Goal: Task Accomplishment & Management: Manage account settings

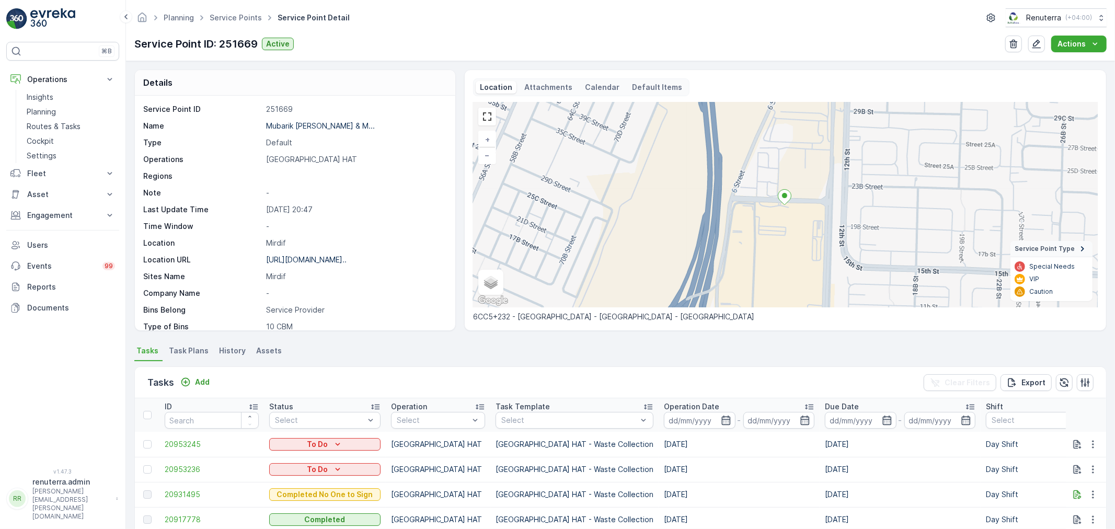
scroll to position [144, 0]
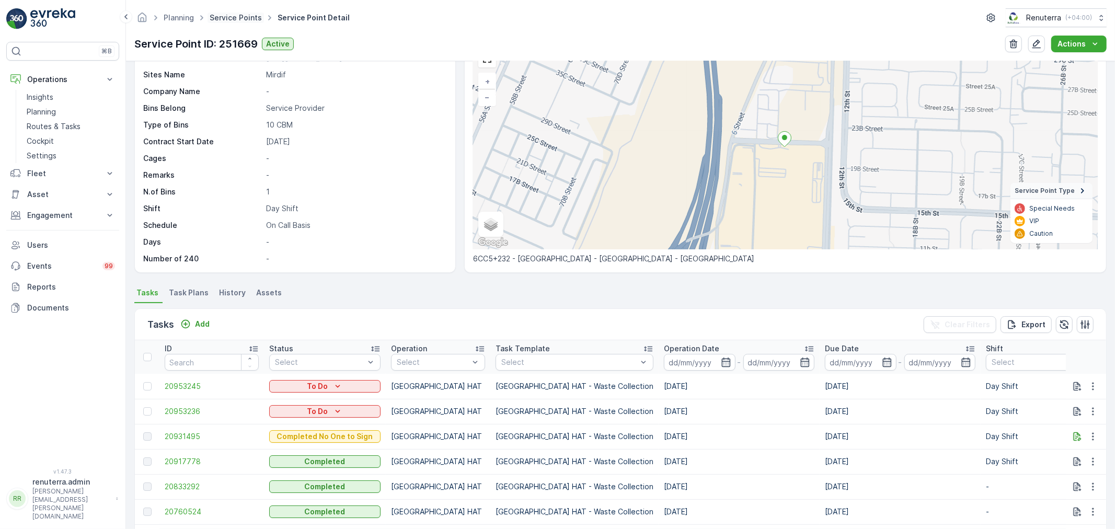
click at [234, 21] on link "Service Points" at bounding box center [236, 17] width 52 height 9
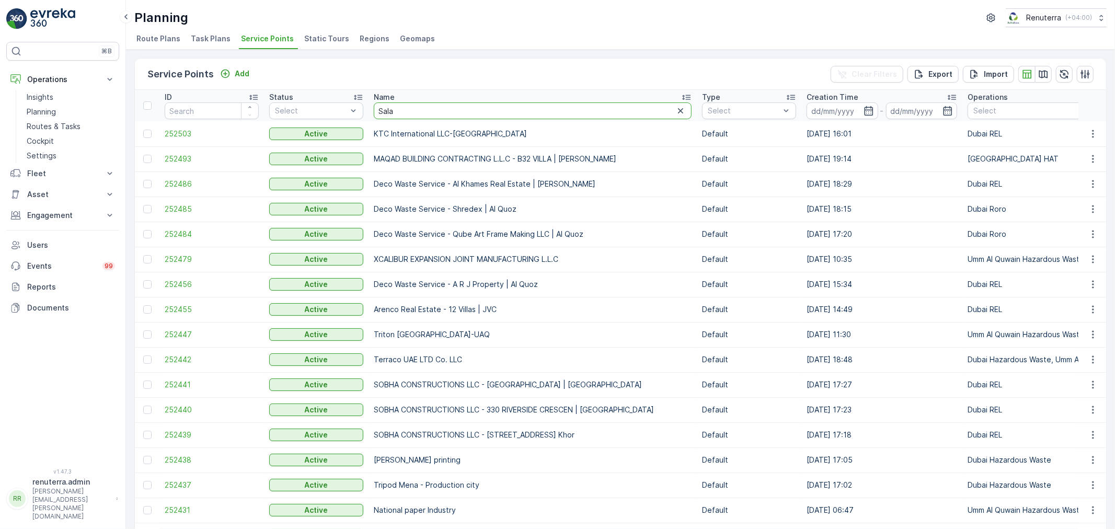
type input "Salam"
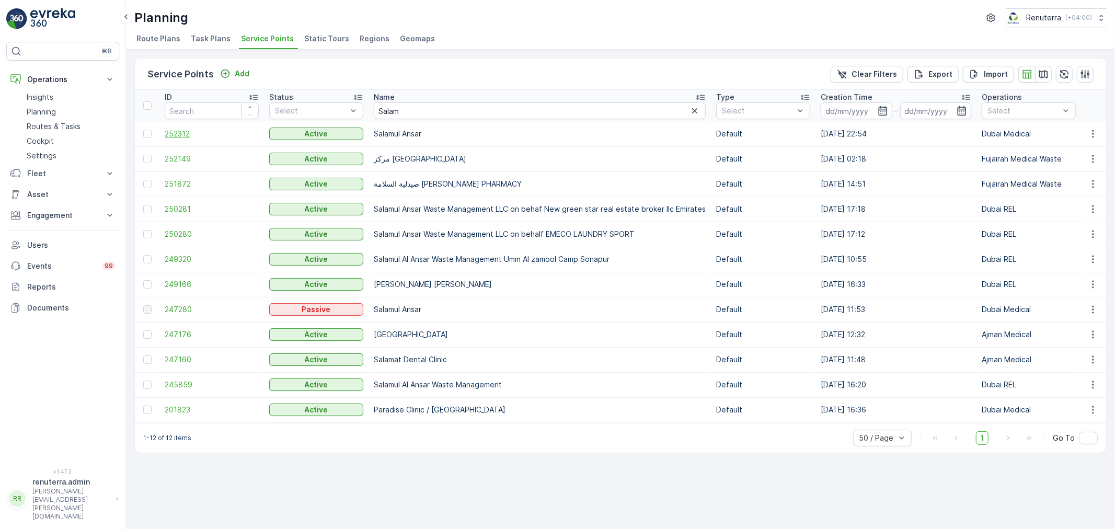
click at [183, 130] on span "252312" at bounding box center [212, 134] width 94 height 10
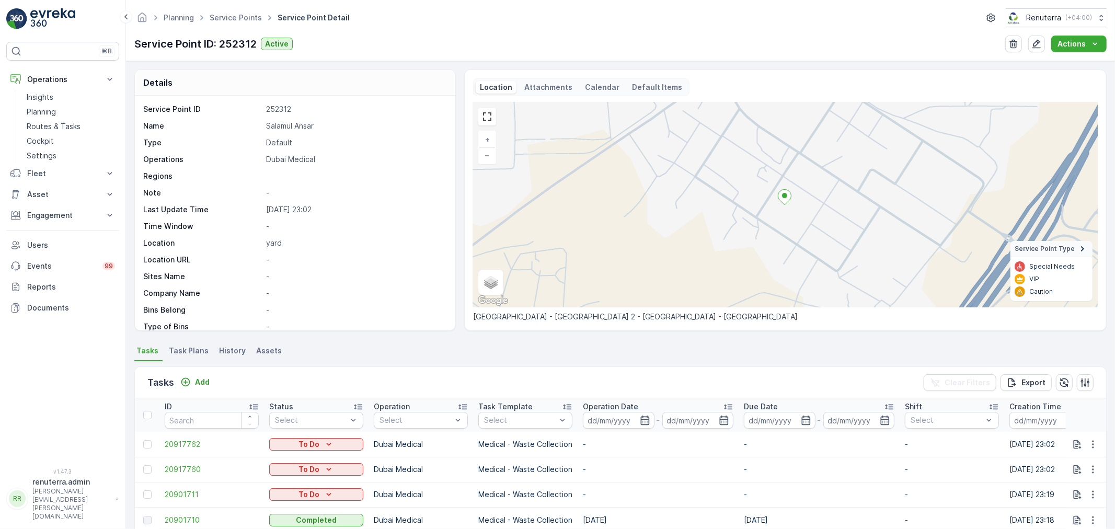
scroll to position [58, 0]
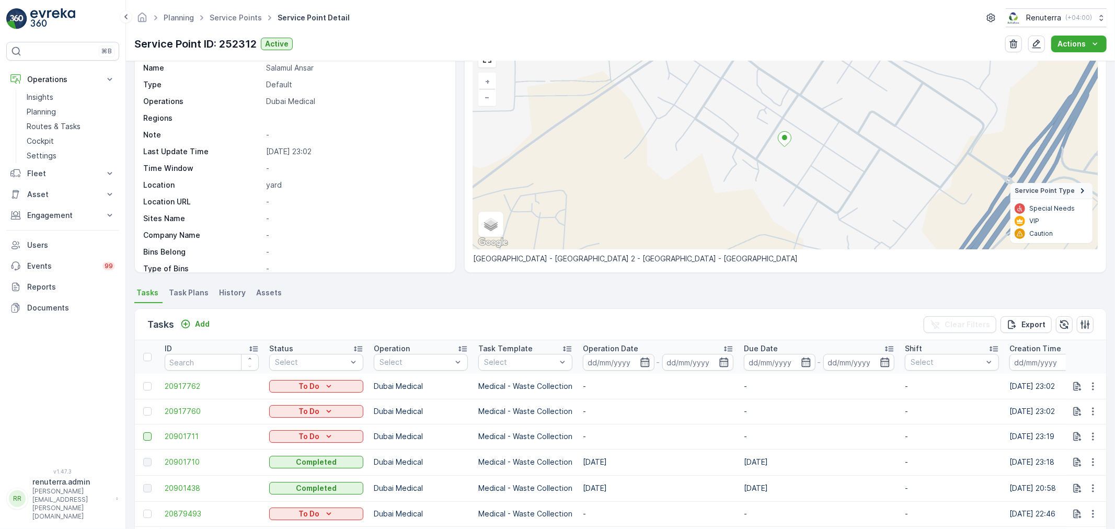
click at [150, 437] on div at bounding box center [147, 436] width 8 height 8
click at [143, 432] on input "checkbox" at bounding box center [143, 432] width 0 height 0
click at [147, 416] on td at bounding box center [147, 411] width 25 height 25
click at [147, 413] on div at bounding box center [147, 411] width 8 height 8
click at [143, 407] on input "checkbox" at bounding box center [143, 407] width 0 height 0
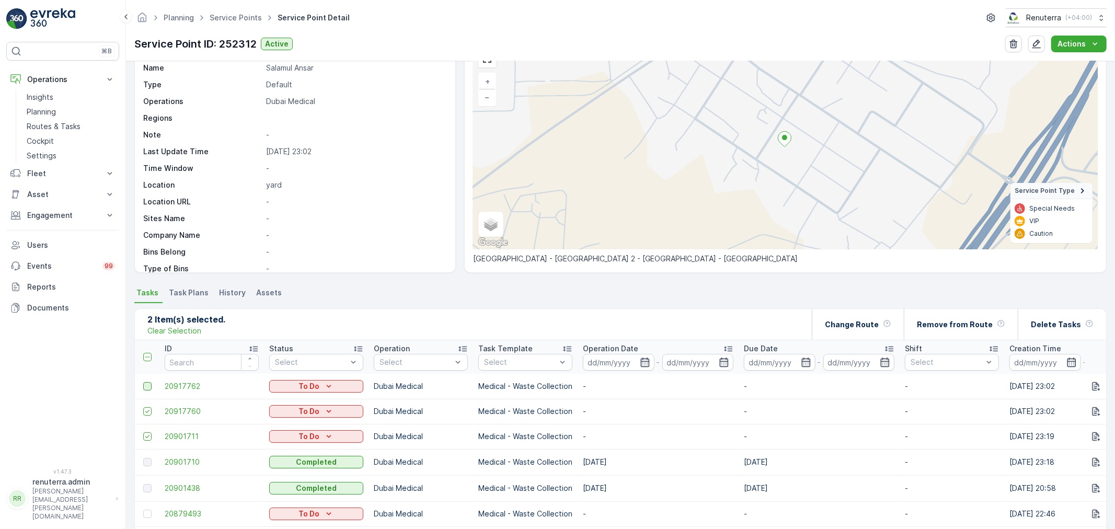
click at [147, 385] on div at bounding box center [147, 386] width 8 height 8
click at [143, 382] on input "checkbox" at bounding box center [143, 382] width 0 height 0
click at [943, 324] on p "Remove from Route" at bounding box center [955, 324] width 76 height 10
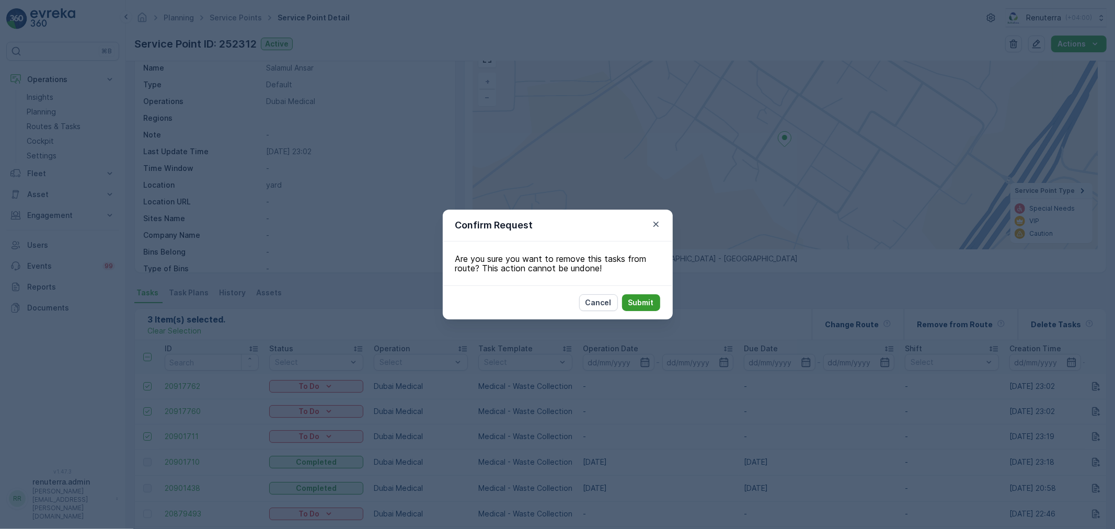
click at [644, 309] on button "Submit" at bounding box center [641, 302] width 38 height 17
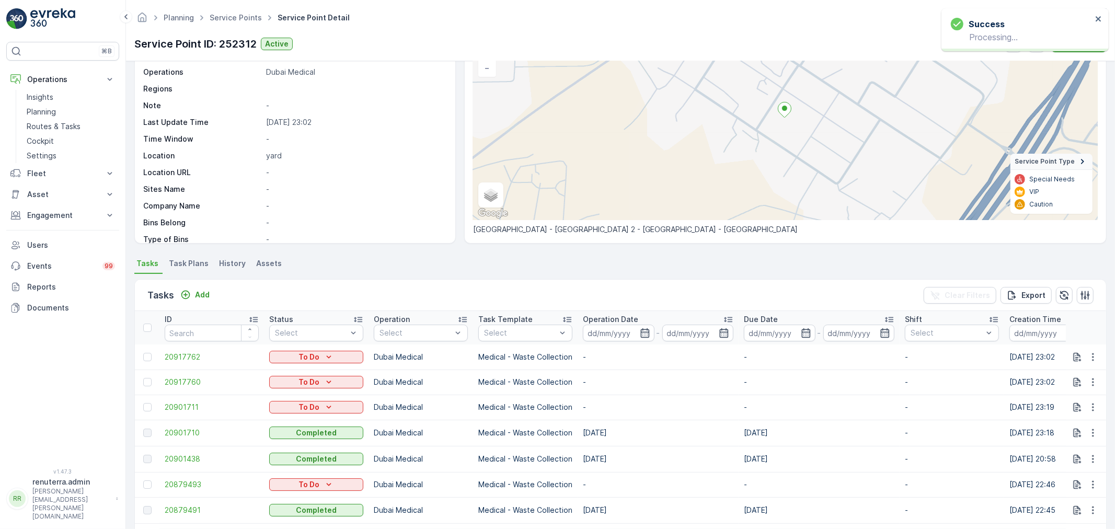
scroll to position [116, 0]
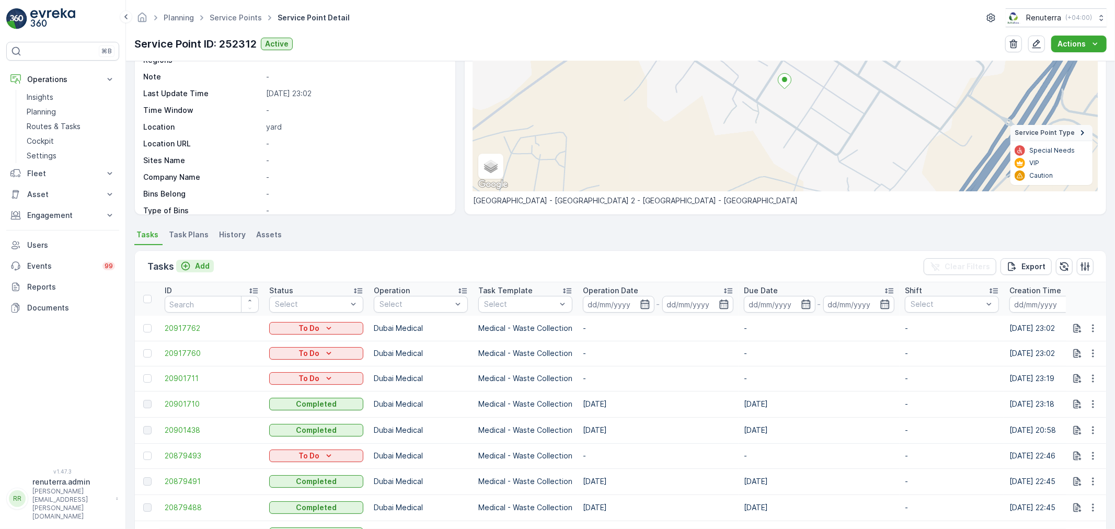
click at [201, 267] on p "Add" at bounding box center [202, 266] width 15 height 10
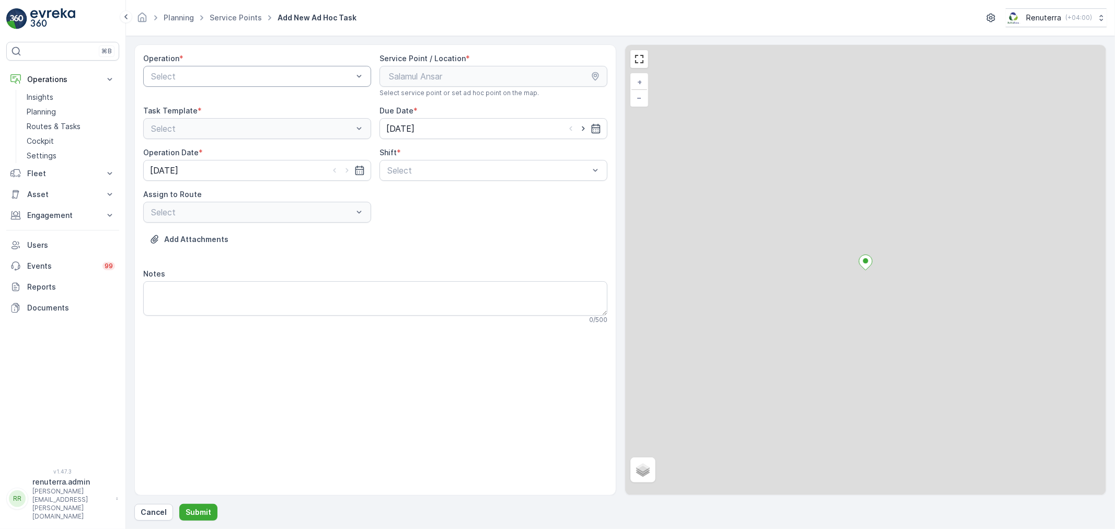
click at [217, 74] on div at bounding box center [252, 76] width 204 height 9
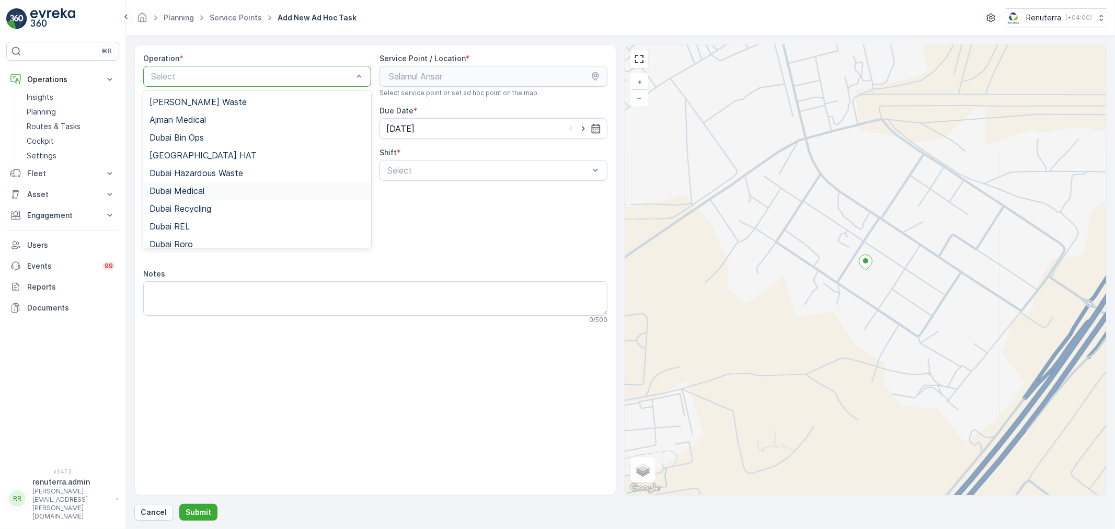
click at [222, 196] on div "Dubai Medical" at bounding box center [257, 191] width 228 height 18
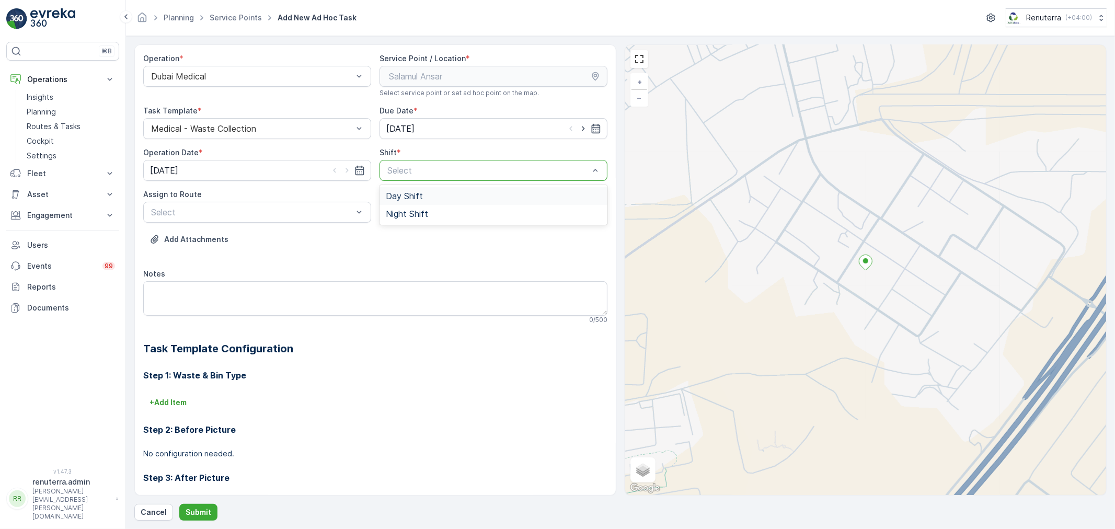
drag, startPoint x: 487, startPoint y: 164, endPoint x: 458, endPoint y: 186, distance: 36.2
click at [436, 199] on div "Day Shift" at bounding box center [493, 195] width 215 height 9
drag, startPoint x: 422, startPoint y: 178, endPoint x: 420, endPoint y: 216, distance: 38.2
click at [422, 181] on div "option Day Shift, selected. 2 results available. Use Up and Down to choose opti…" at bounding box center [494, 170] width 228 height 21
drag, startPoint x: 420, startPoint y: 216, endPoint x: 354, endPoint y: 215, distance: 66.4
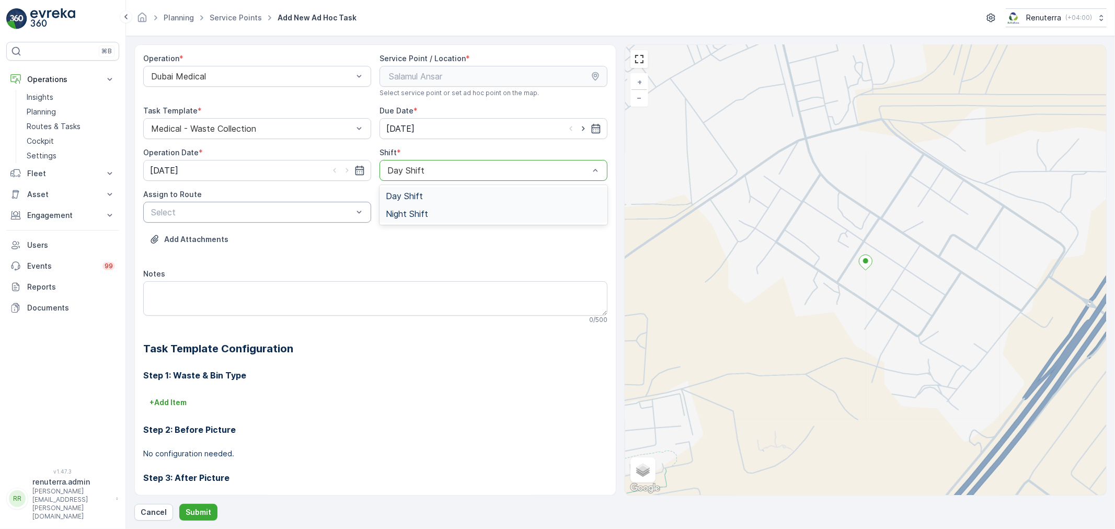
click at [420, 217] on span "Night Shift" at bounding box center [407, 213] width 42 height 9
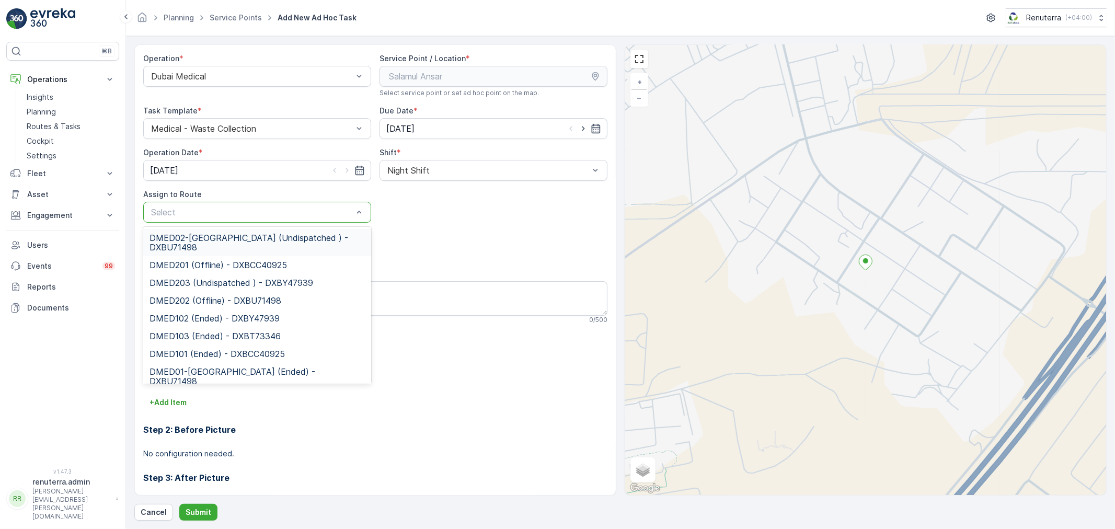
click at [216, 220] on div "Select" at bounding box center [257, 212] width 228 height 21
drag, startPoint x: 215, startPoint y: 245, endPoint x: 225, endPoint y: 329, distance: 85.3
click at [215, 244] on span "DMED02-[GEOGRAPHIC_DATA] (Undispatched ) - DXBU71498" at bounding box center [257, 242] width 215 height 19
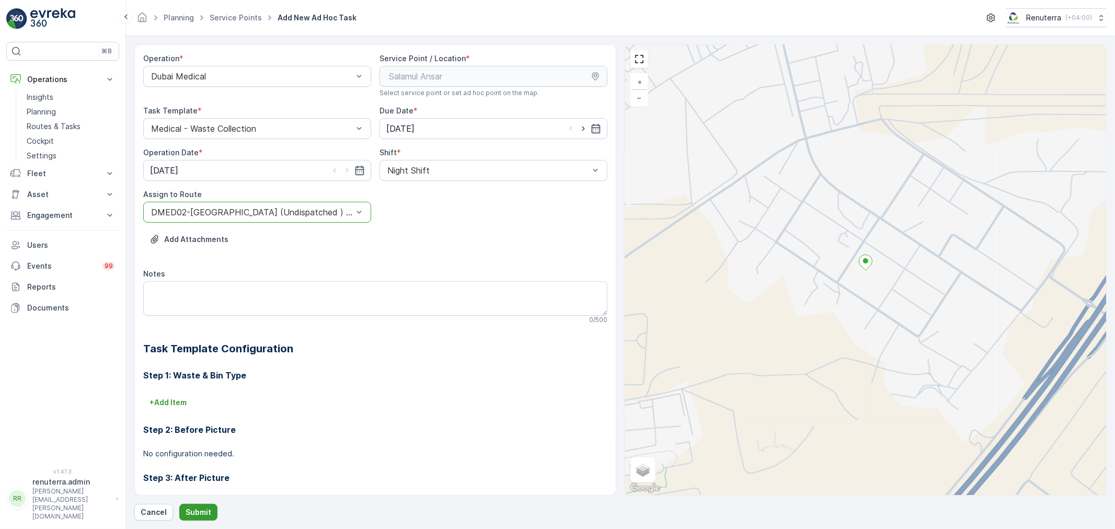
click at [199, 508] on p "Submit" at bounding box center [199, 512] width 26 height 10
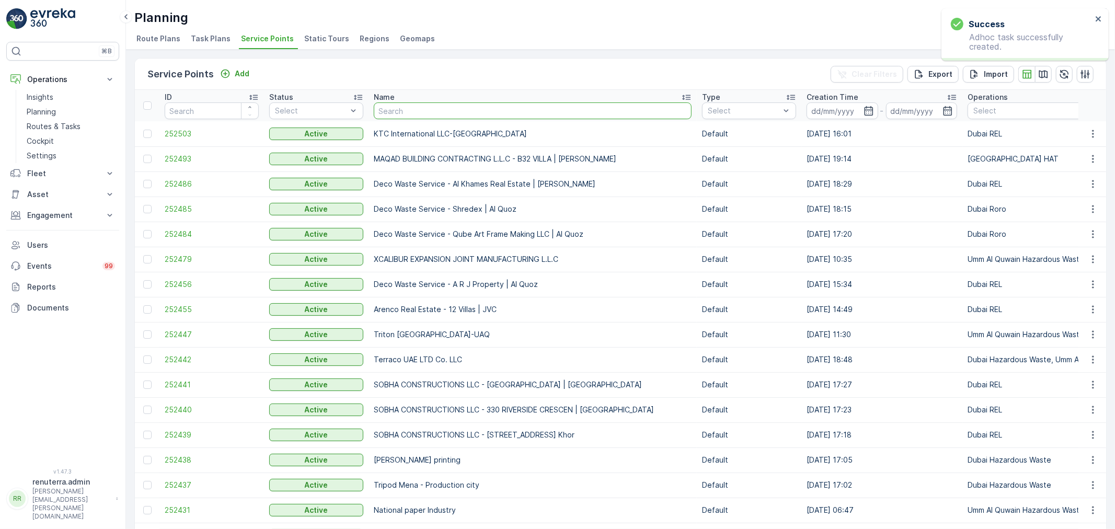
click at [396, 109] on input "text" at bounding box center [533, 110] width 318 height 17
type input "Salam"
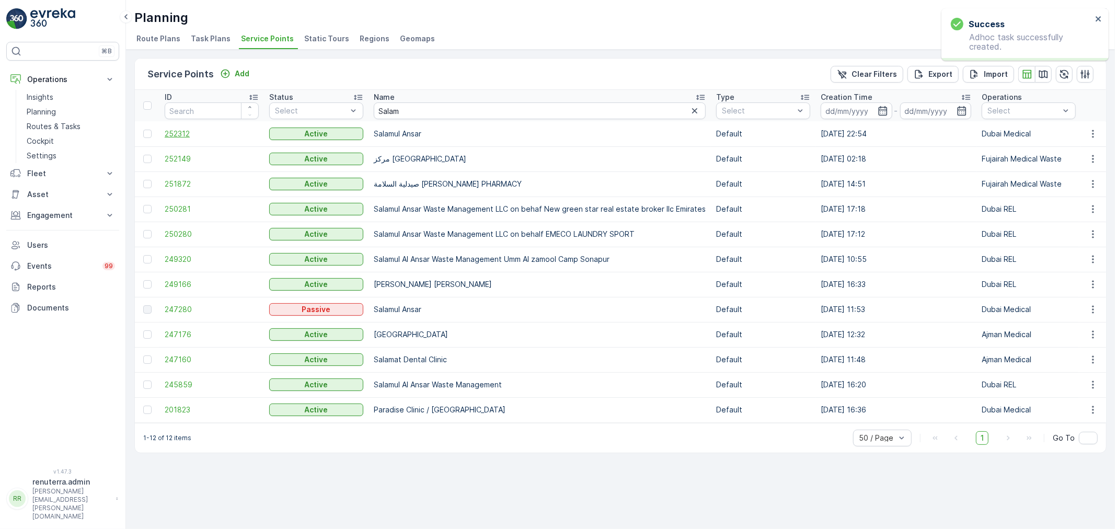
click at [192, 132] on span "252312" at bounding box center [212, 134] width 94 height 10
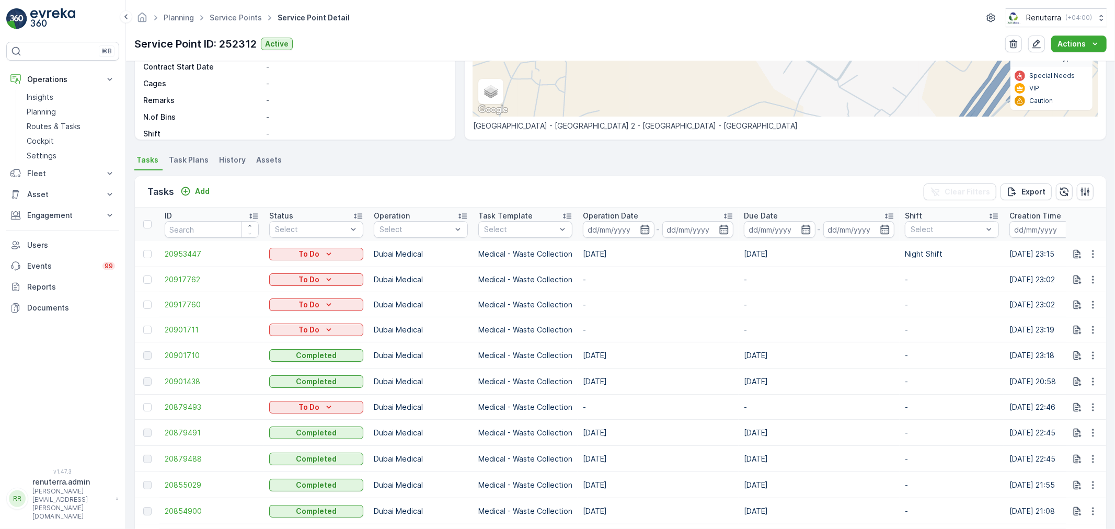
scroll to position [174, 0]
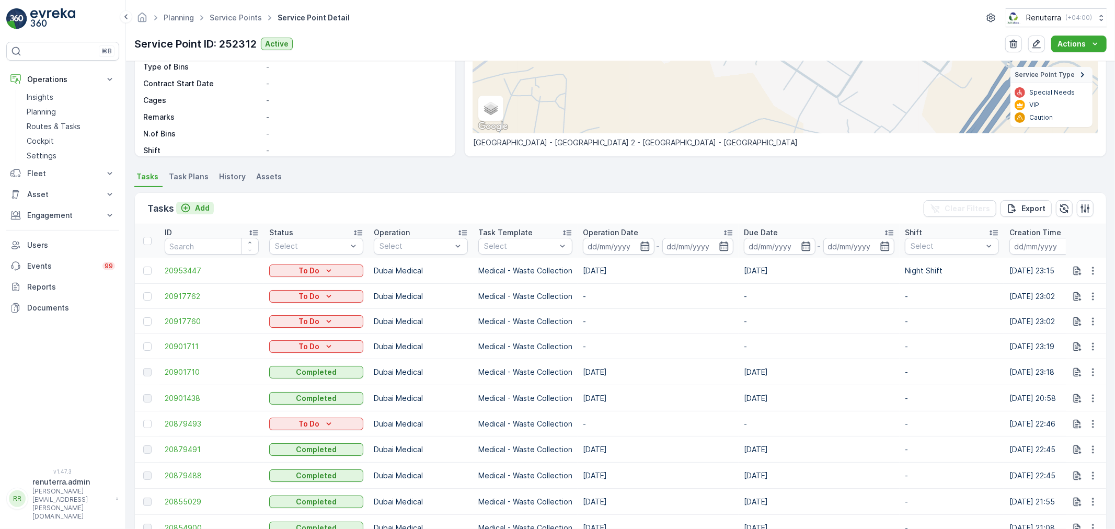
click at [200, 203] on p "Add" at bounding box center [202, 208] width 15 height 10
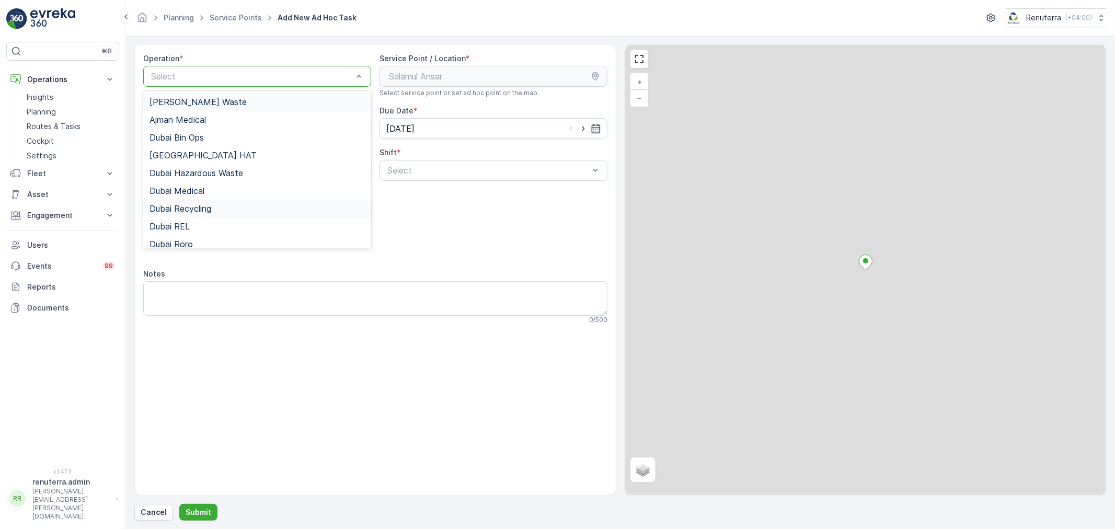
drag, startPoint x: 215, startPoint y: 75, endPoint x: 216, endPoint y: 201, distance: 126.5
click at [216, 82] on div "Select" at bounding box center [252, 76] width 204 height 13
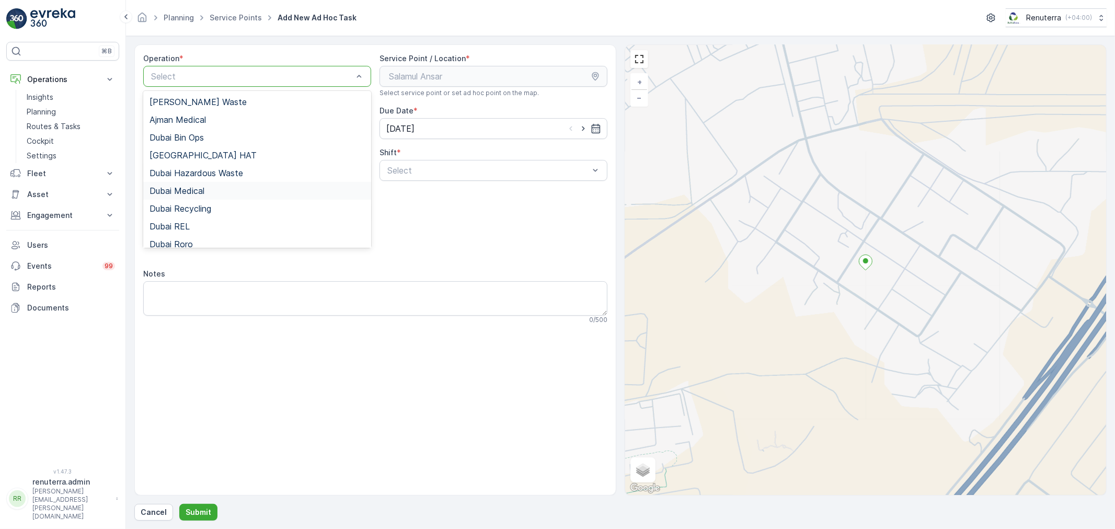
drag, startPoint x: 221, startPoint y: 191, endPoint x: 307, endPoint y: 189, distance: 85.8
click at [225, 190] on div "Dubai Medical" at bounding box center [257, 190] width 215 height 9
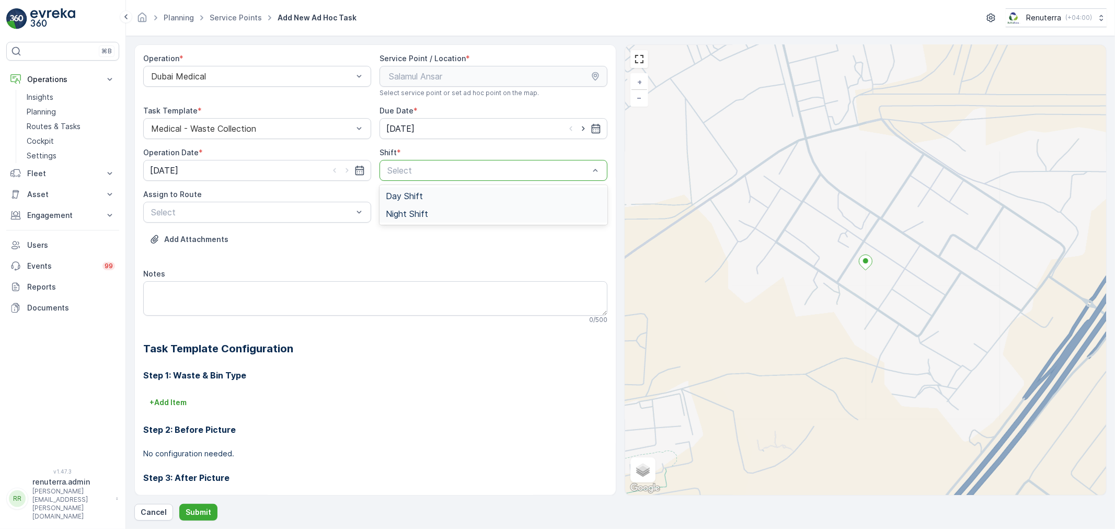
drag, startPoint x: 409, startPoint y: 160, endPoint x: 409, endPoint y: 206, distance: 46.0
click at [410, 166] on div "Select" at bounding box center [494, 170] width 228 height 21
drag, startPoint x: 409, startPoint y: 210, endPoint x: 373, endPoint y: 213, distance: 36.2
click at [409, 210] on span "Night Shift" at bounding box center [407, 213] width 42 height 9
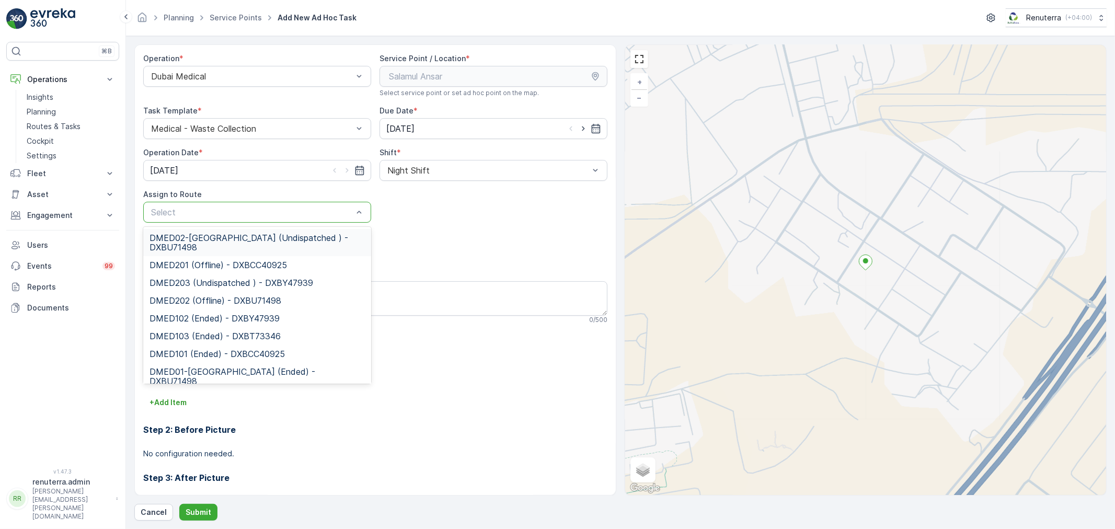
click at [254, 221] on div "Select" at bounding box center [257, 212] width 228 height 21
click at [247, 238] on span "DMED02-[GEOGRAPHIC_DATA] (Undispatched ) - DXBU71498" at bounding box center [257, 242] width 215 height 19
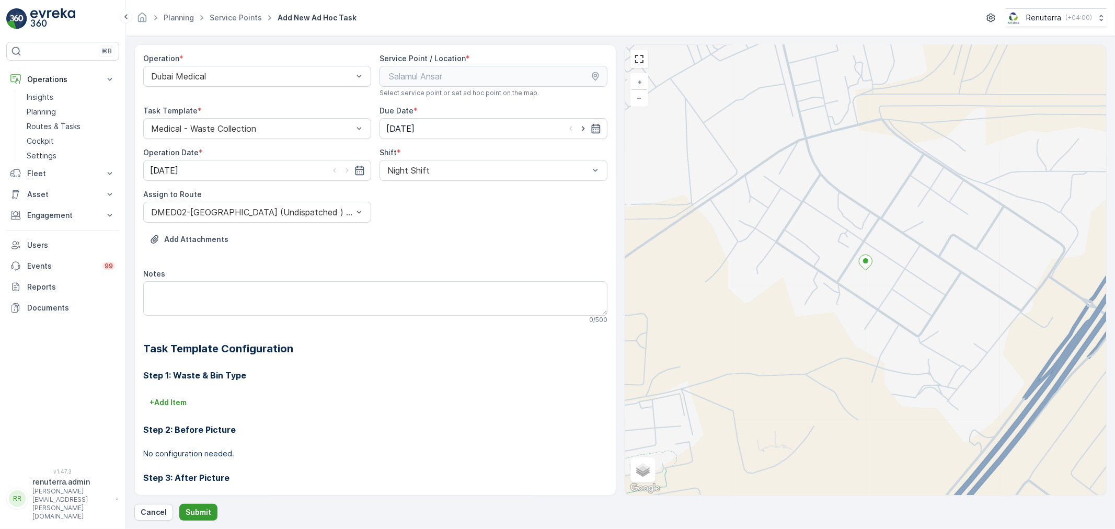
click at [196, 504] on button "Submit" at bounding box center [198, 512] width 38 height 17
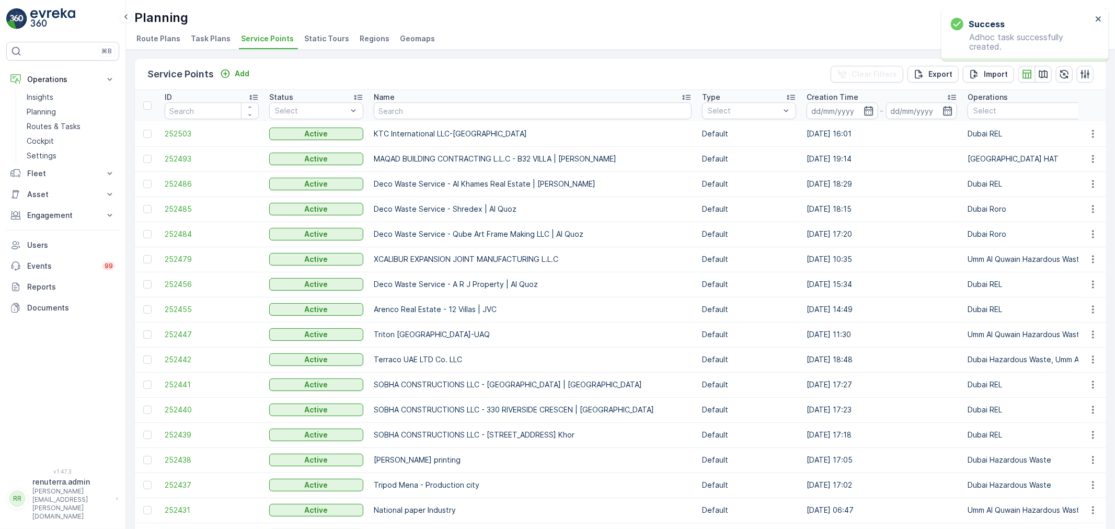
click at [410, 109] on input "text" at bounding box center [533, 110] width 318 height 17
type input "Salam"
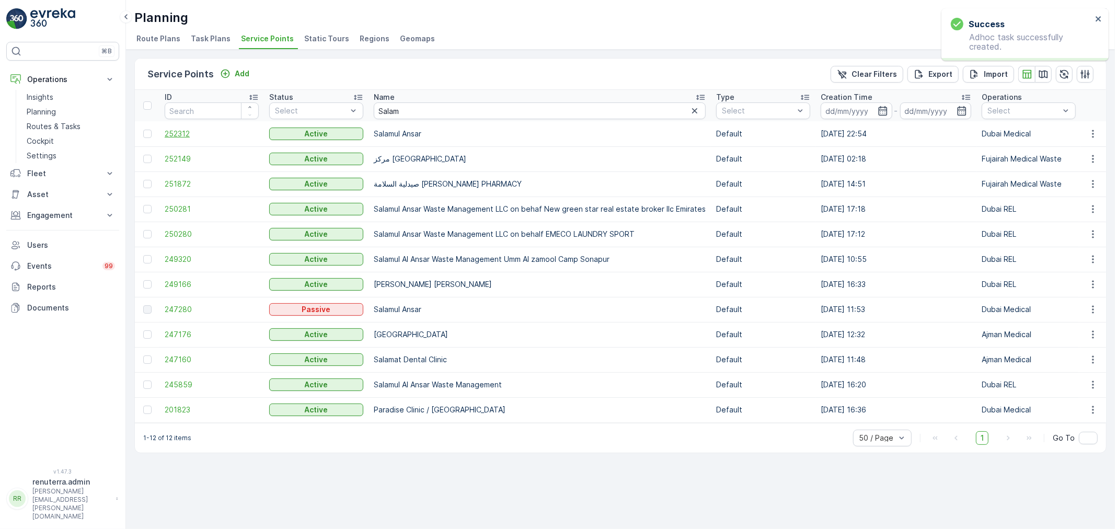
click at [186, 134] on span "252312" at bounding box center [212, 134] width 94 height 10
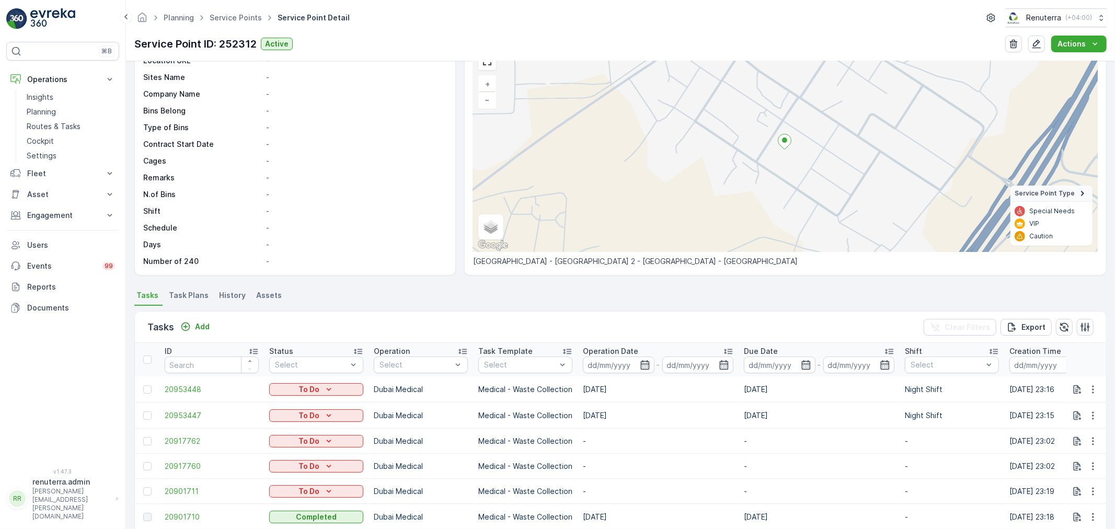
scroll to position [58, 0]
click at [201, 321] on p "Add" at bounding box center [202, 324] width 15 height 10
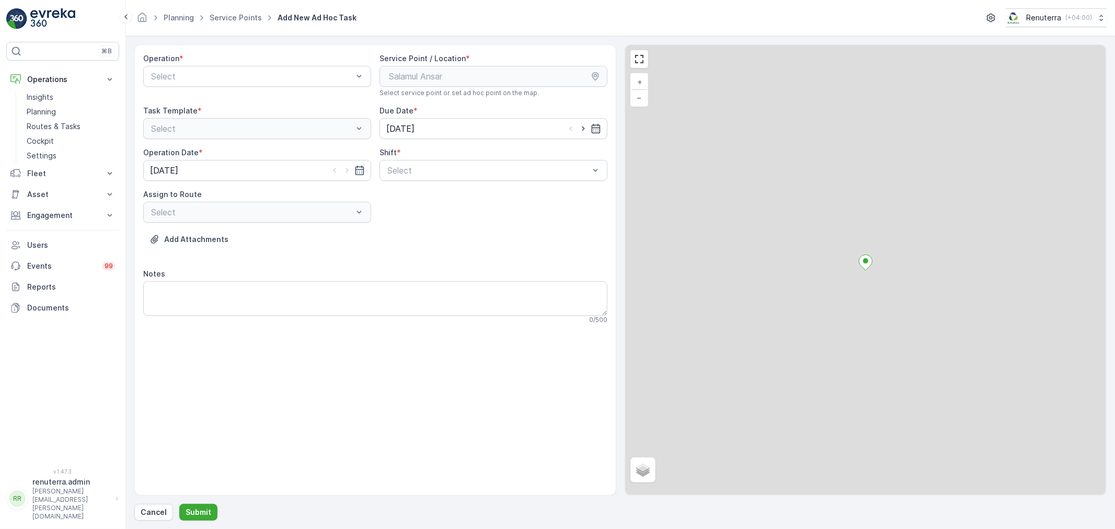
drag, startPoint x: 218, startPoint y: 76, endPoint x: 218, endPoint y: 87, distance: 11.0
click at [218, 87] on div "Operation * Select" at bounding box center [257, 75] width 228 height 44
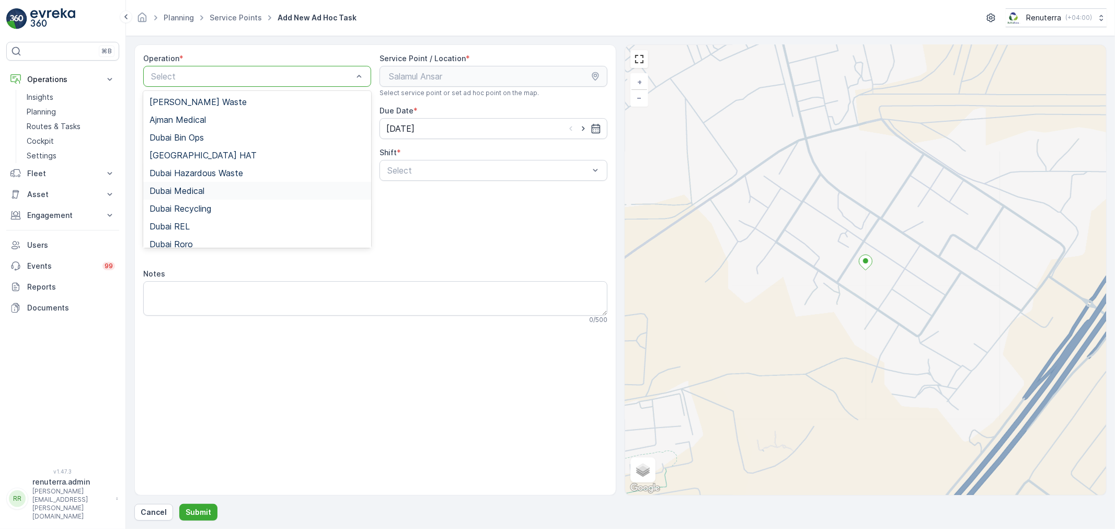
drag, startPoint x: 210, startPoint y: 188, endPoint x: 302, endPoint y: 187, distance: 91.5
click at [216, 188] on div "Dubai Medical" at bounding box center [257, 190] width 215 height 9
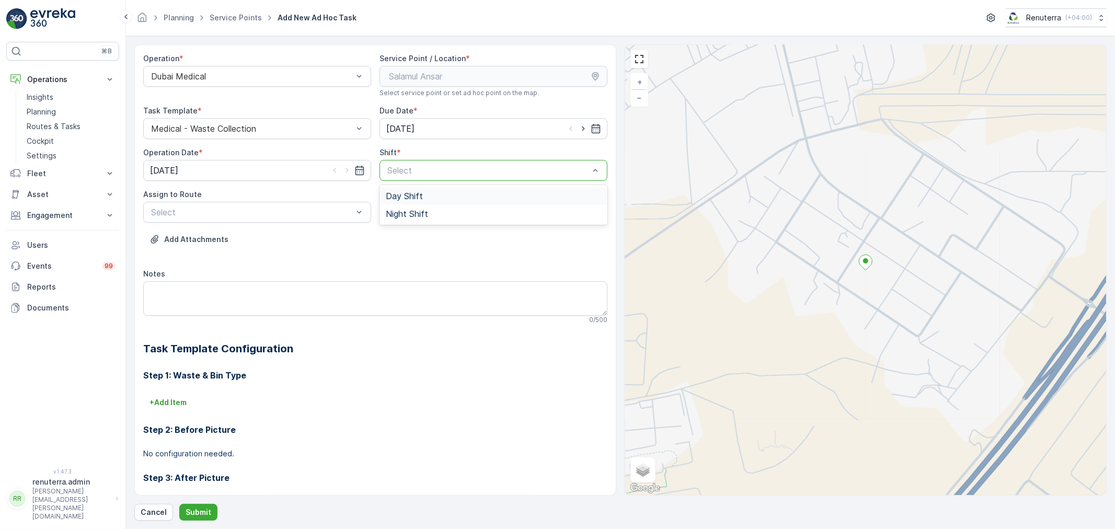
drag, startPoint x: 396, startPoint y: 166, endPoint x: 399, endPoint y: 202, distance: 35.7
click at [396, 169] on div at bounding box center [488, 170] width 204 height 9
click at [263, 212] on div at bounding box center [252, 212] width 204 height 9
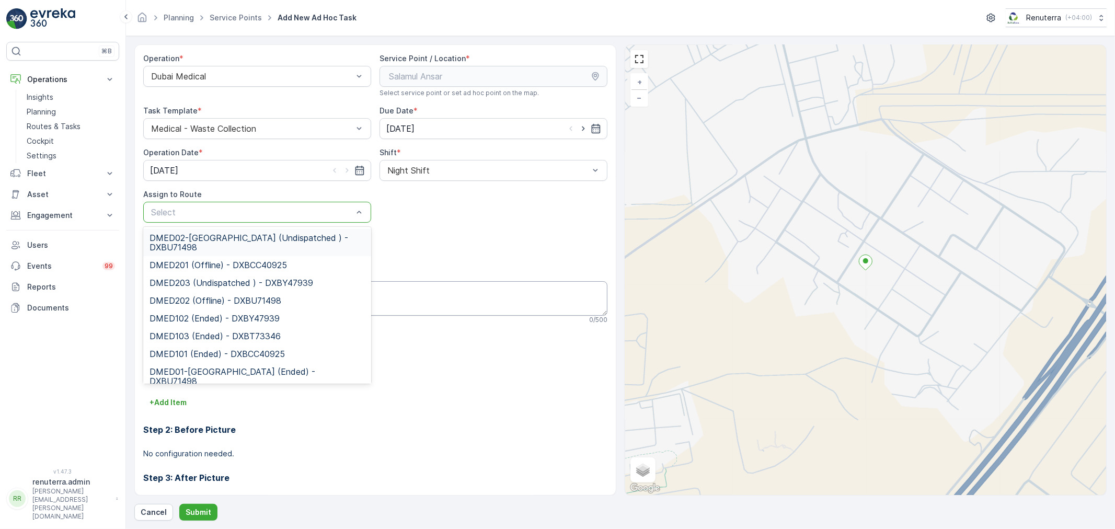
drag, startPoint x: 222, startPoint y: 234, endPoint x: 233, endPoint y: 283, distance: 49.7
click at [223, 234] on span "DMED02-[GEOGRAPHIC_DATA] (Undispatched ) - DXBU71498" at bounding box center [257, 242] width 215 height 19
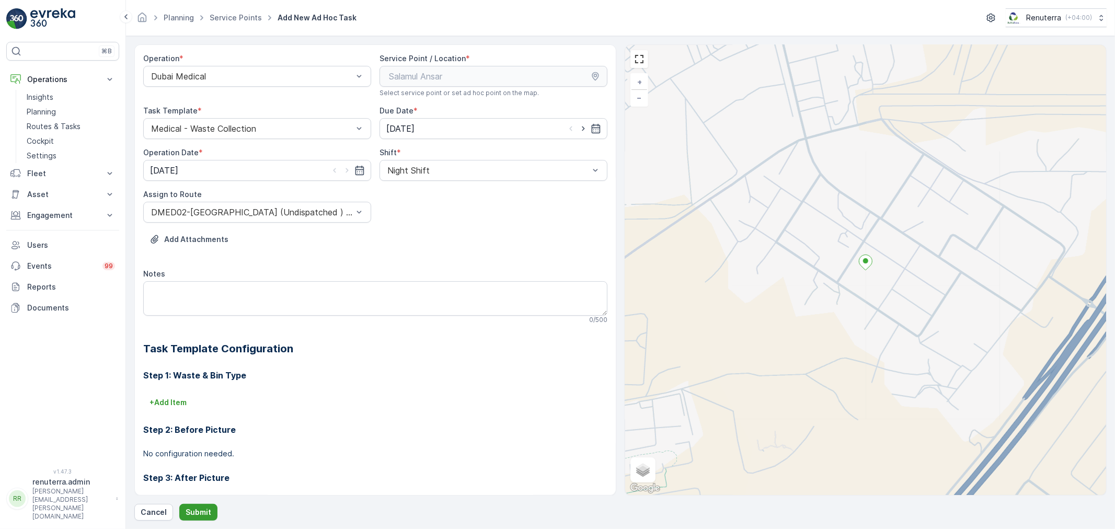
click at [199, 516] on p "Submit" at bounding box center [199, 512] width 26 height 10
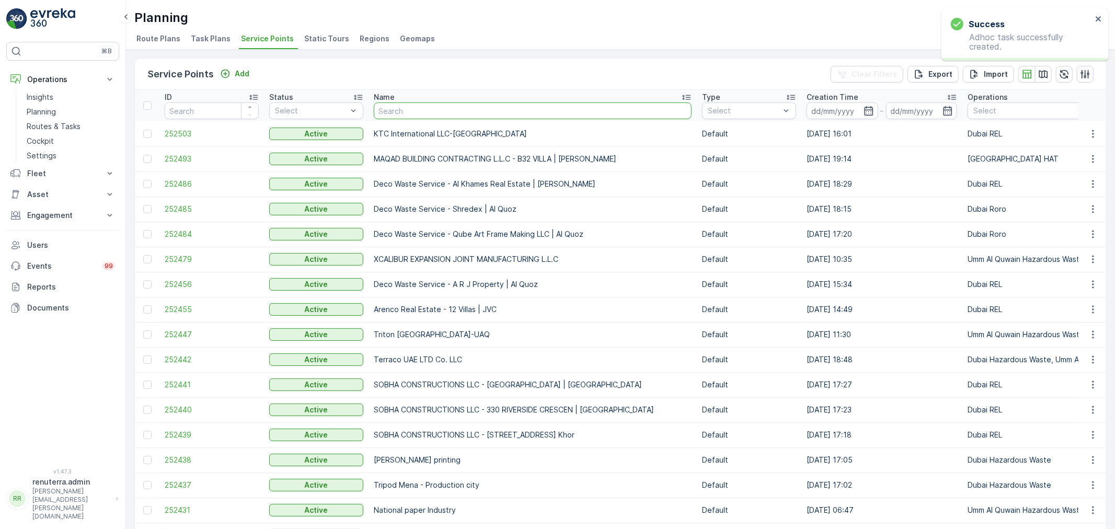
click at [416, 113] on input "text" at bounding box center [533, 110] width 318 height 17
type input "Royal"
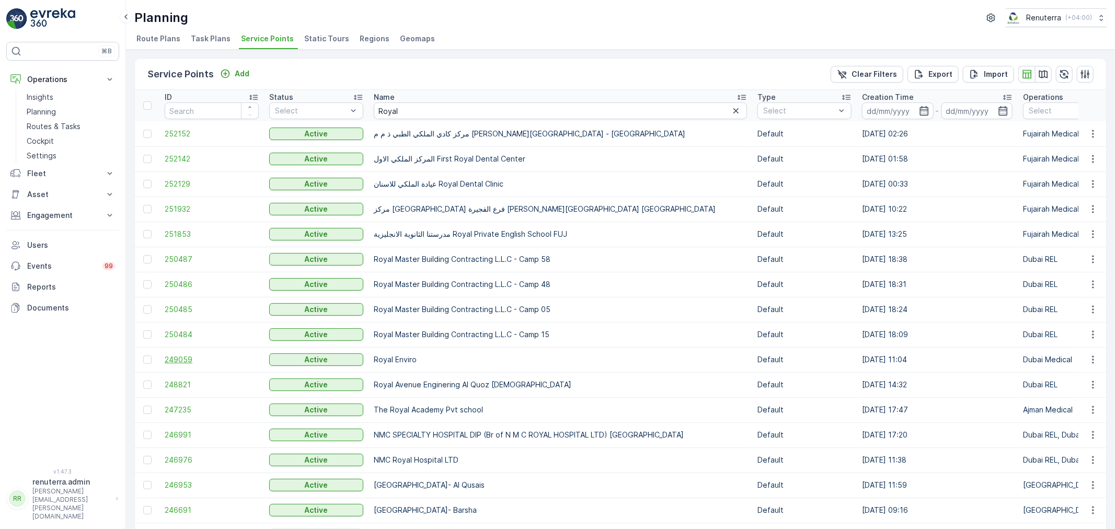
click at [190, 359] on span "249059" at bounding box center [212, 360] width 94 height 10
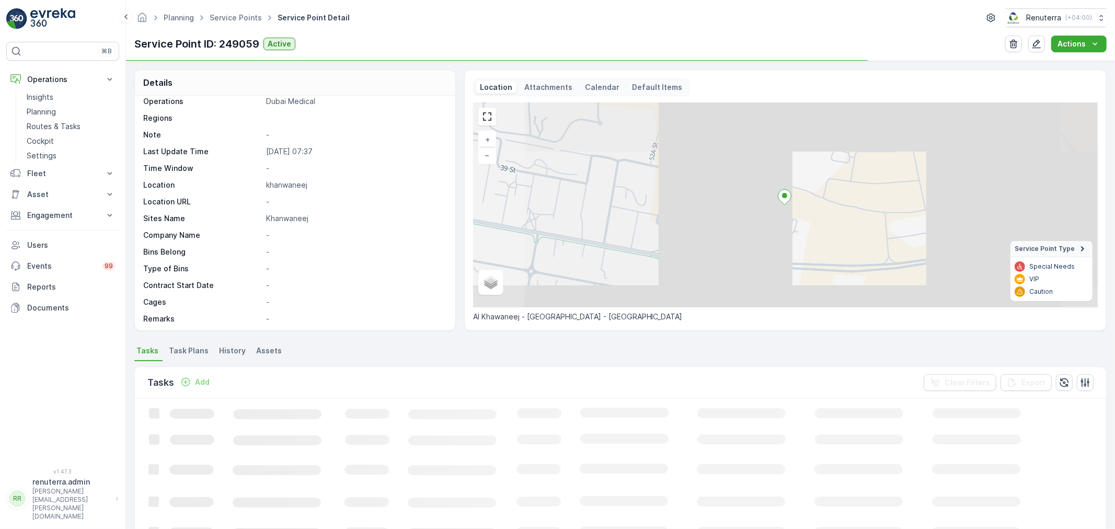
scroll to position [116, 0]
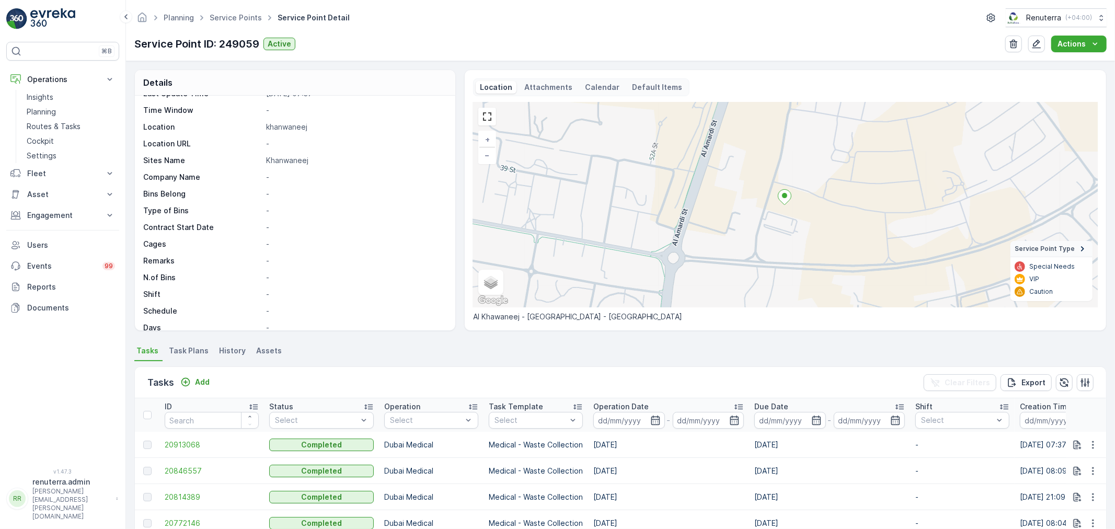
click at [211, 374] on div "Tasks Add Clear Filters Export" at bounding box center [621, 382] width 972 height 31
click at [208, 377] on p "Add" at bounding box center [202, 382] width 15 height 10
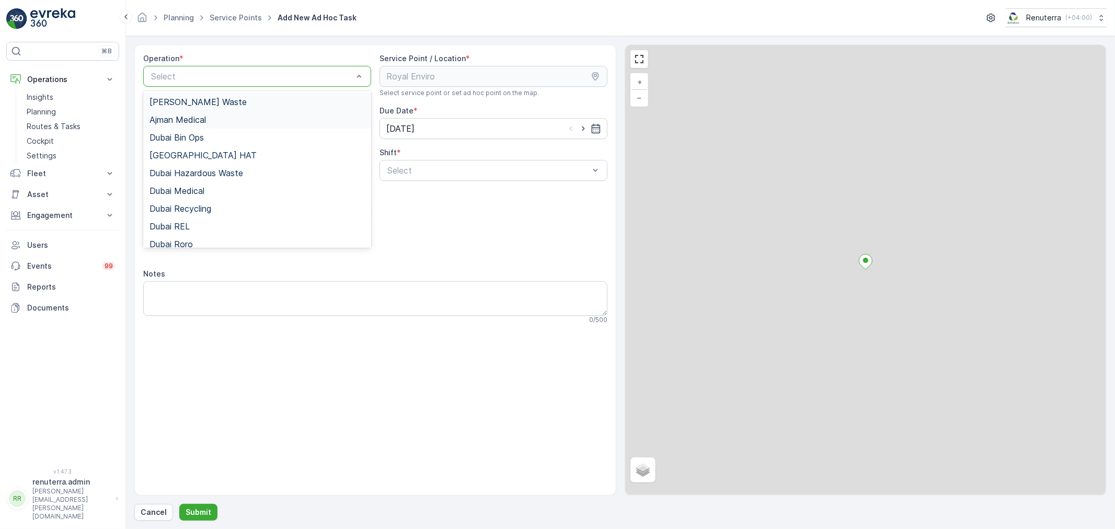
drag, startPoint x: 212, startPoint y: 77, endPoint x: 208, endPoint y: 125, distance: 48.8
click at [213, 76] on div at bounding box center [252, 76] width 204 height 9
drag, startPoint x: 204, startPoint y: 191, endPoint x: 262, endPoint y: 190, distance: 57.5
click at [207, 191] on div "Dubai Medical" at bounding box center [257, 190] width 215 height 9
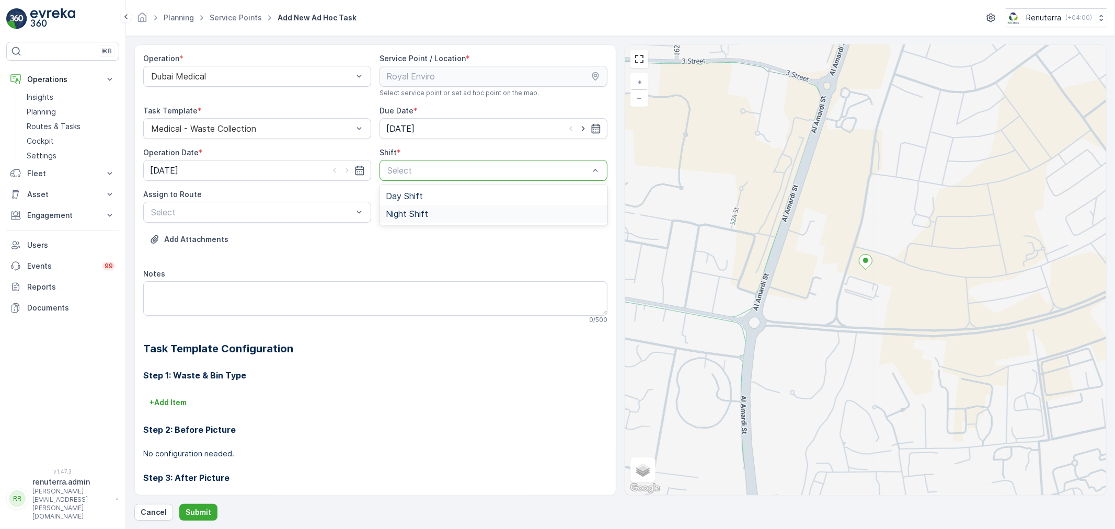
click at [426, 215] on span "Night Shift" at bounding box center [407, 213] width 42 height 9
click at [179, 214] on div at bounding box center [252, 212] width 204 height 9
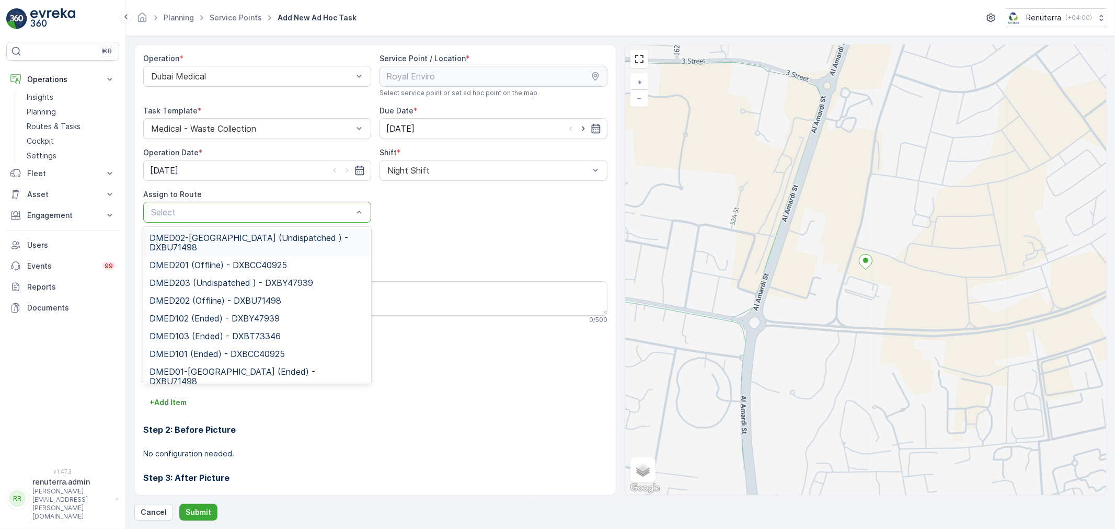
drag, startPoint x: 184, startPoint y: 229, endPoint x: 186, endPoint y: 241, distance: 12.7
click at [184, 231] on div "DMED02-[GEOGRAPHIC_DATA] (Undispatched ) - DXBU71498" at bounding box center [257, 242] width 228 height 27
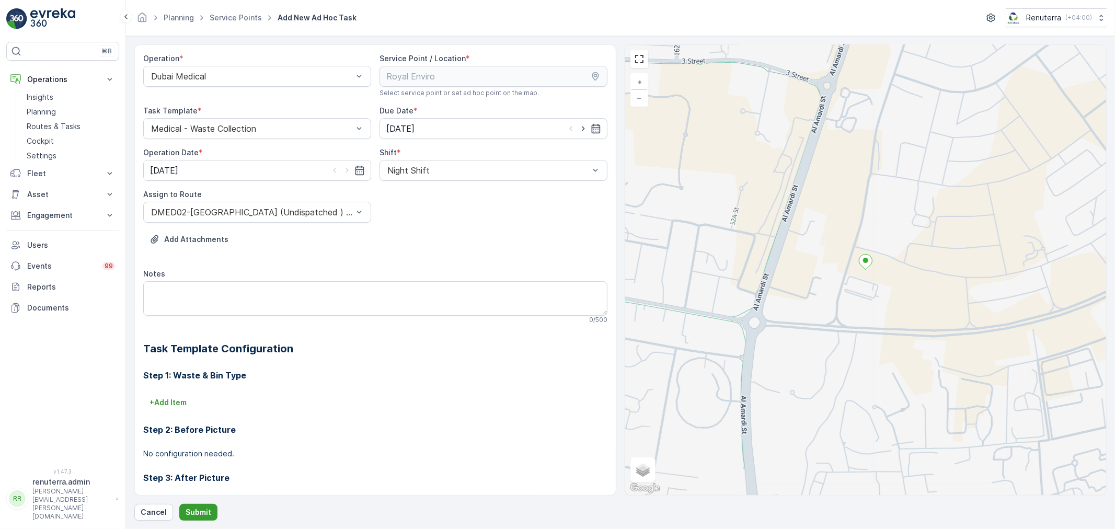
click at [199, 515] on p "Submit" at bounding box center [199, 512] width 26 height 10
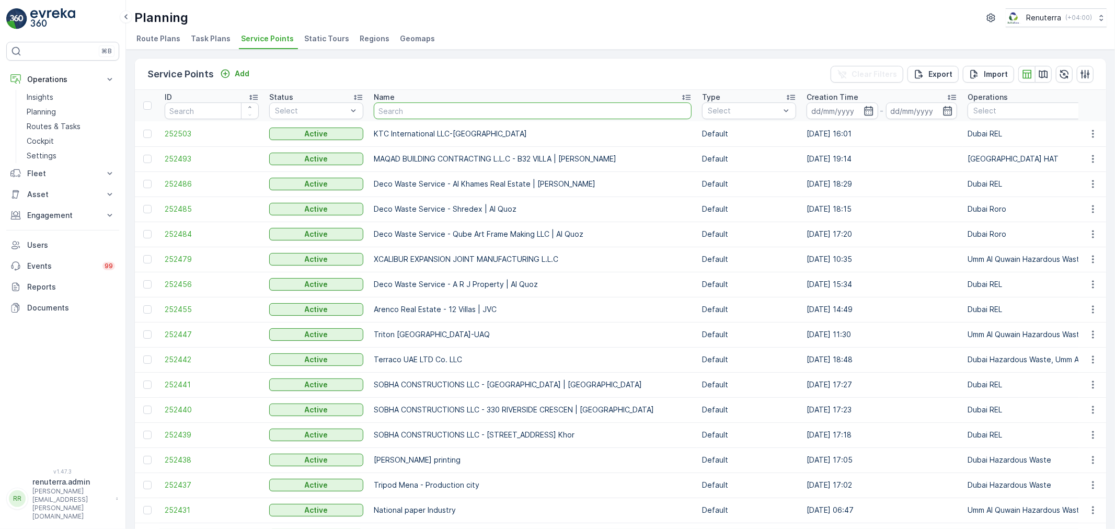
click at [404, 112] on input "text" at bounding box center [533, 110] width 318 height 17
type input "Salam"
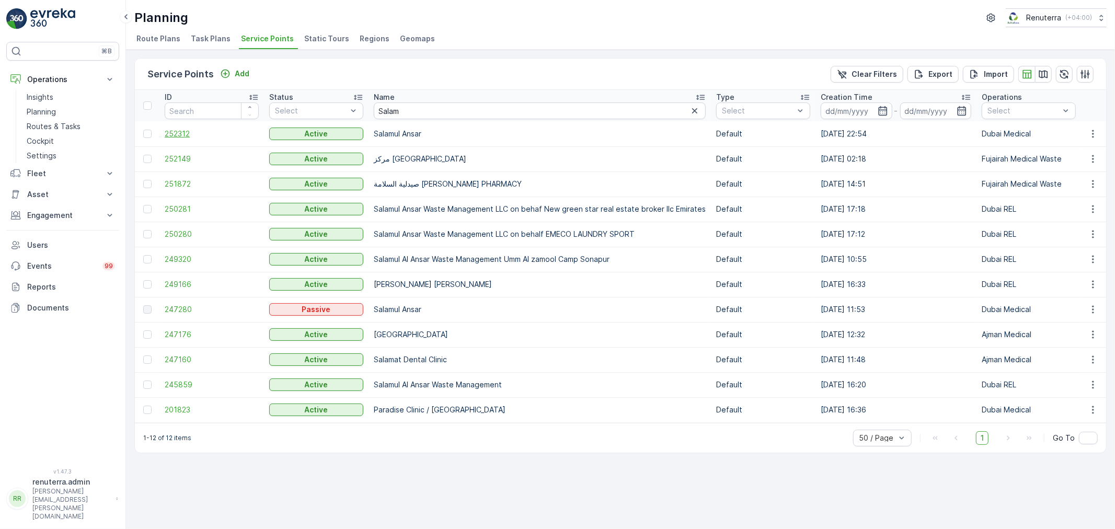
click at [175, 129] on span "252312" at bounding box center [212, 134] width 94 height 10
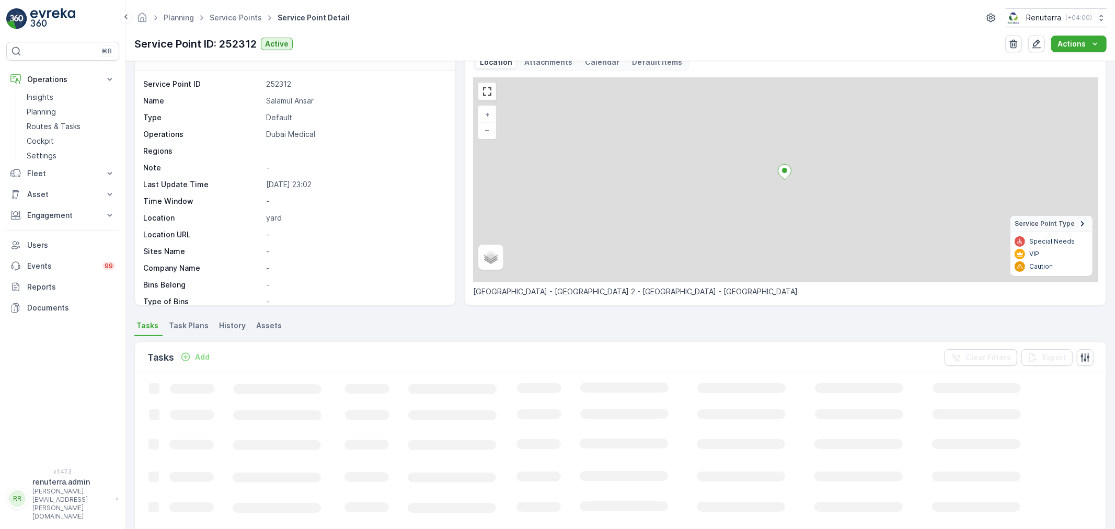
scroll to position [58, 0]
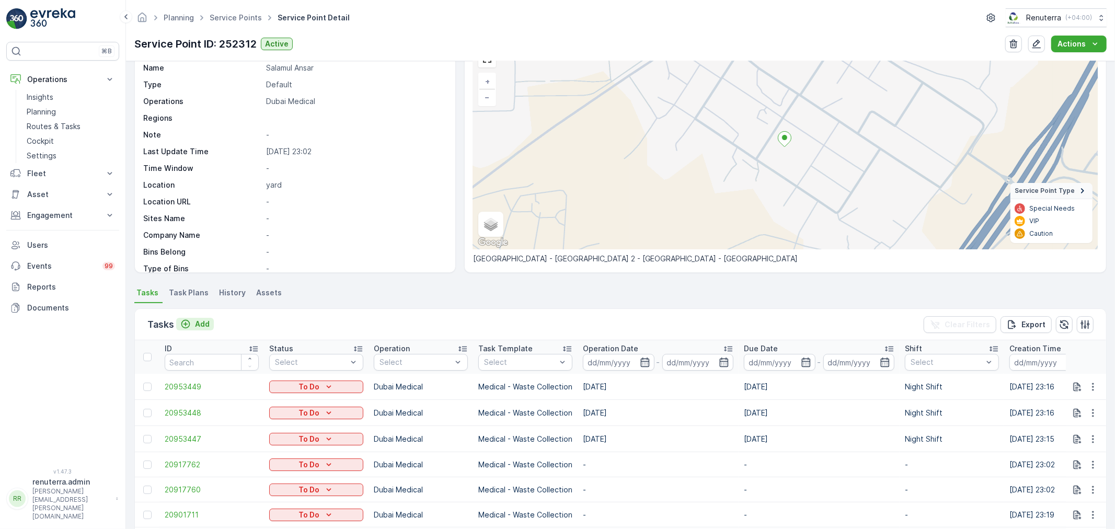
click at [199, 326] on p "Add" at bounding box center [202, 324] width 15 height 10
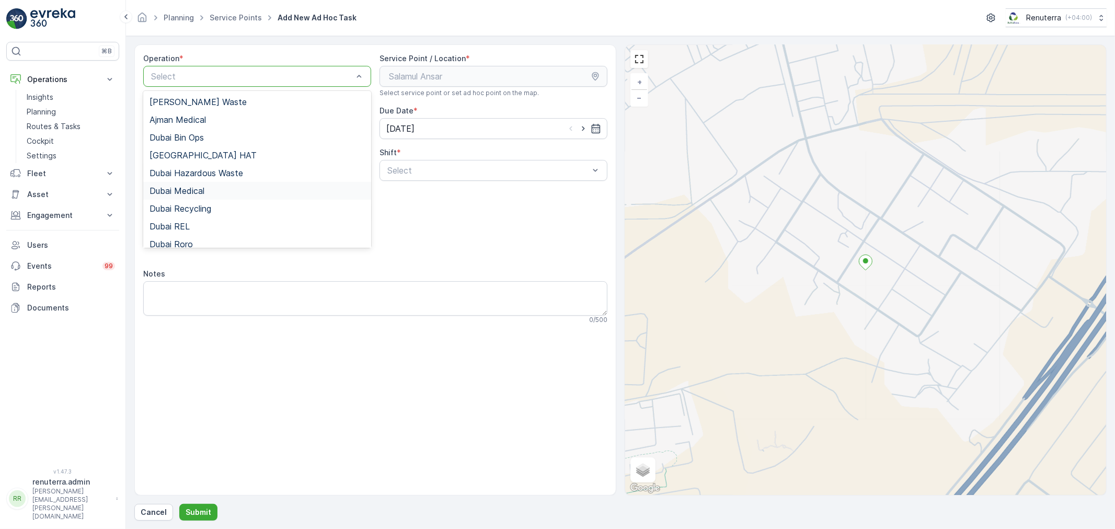
click at [200, 184] on div "Dubai Medical" at bounding box center [257, 191] width 228 height 18
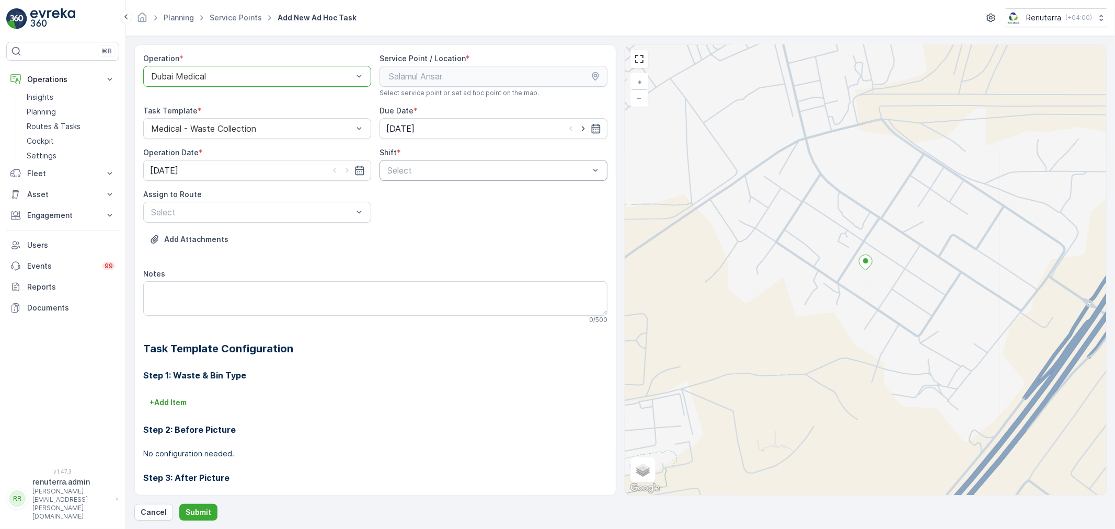
click at [419, 174] on div at bounding box center [488, 170] width 204 height 9
click at [404, 215] on span "Night Shift" at bounding box center [407, 213] width 42 height 9
click at [264, 212] on div at bounding box center [252, 212] width 204 height 9
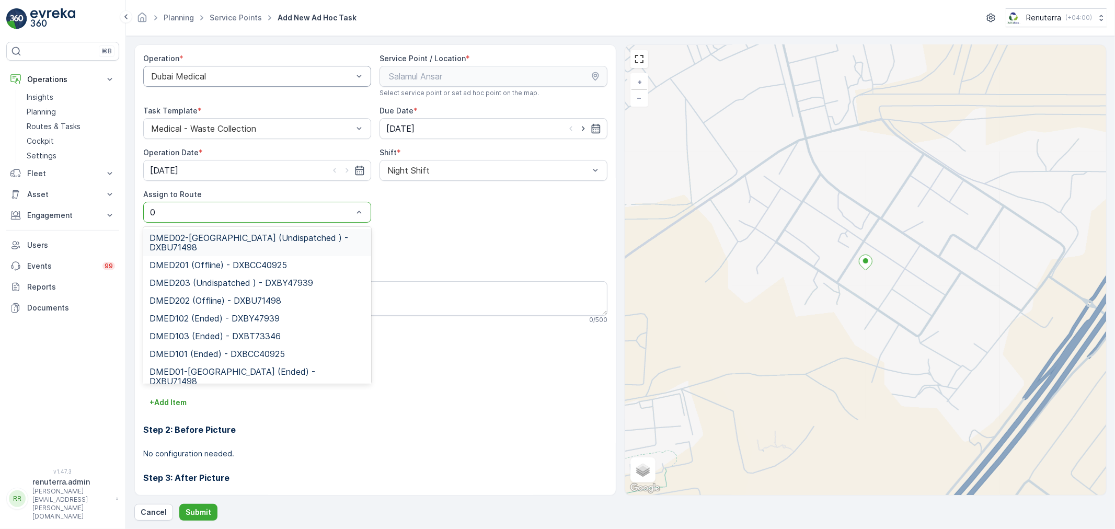
type input "02"
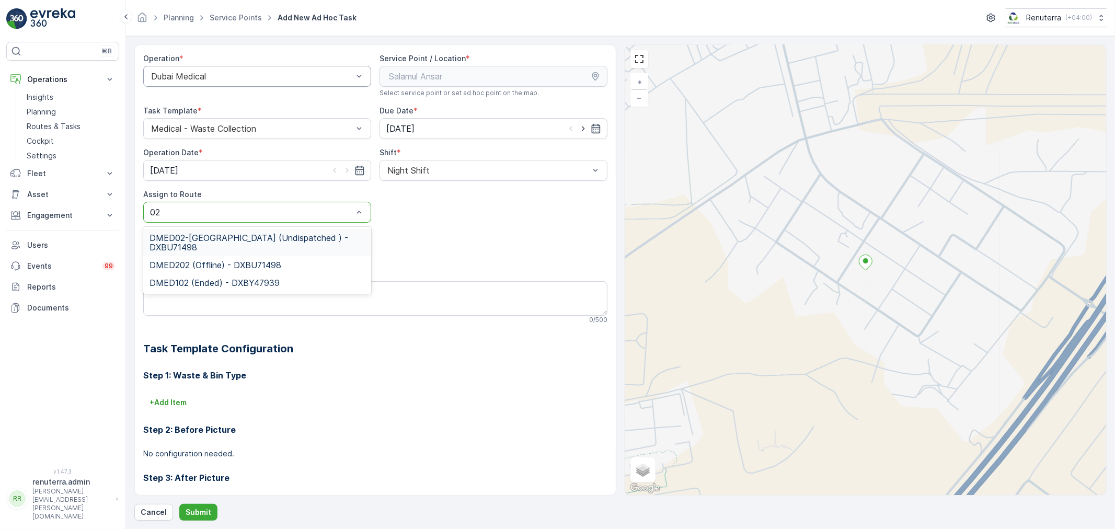
click at [255, 237] on span "DMED02-[GEOGRAPHIC_DATA] (Undispatched ) - DXBU71498" at bounding box center [257, 242] width 215 height 19
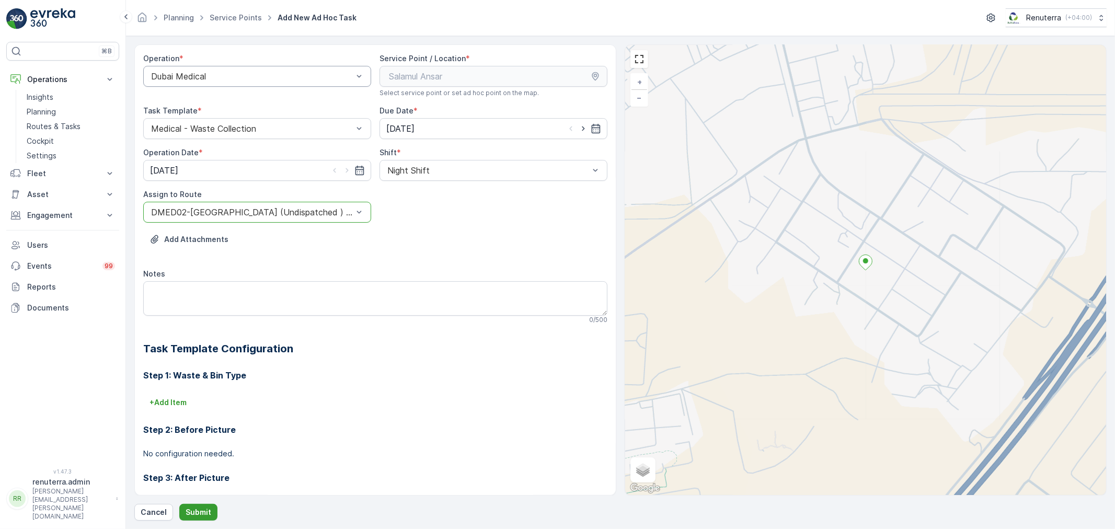
click at [205, 515] on p "Submit" at bounding box center [199, 512] width 26 height 10
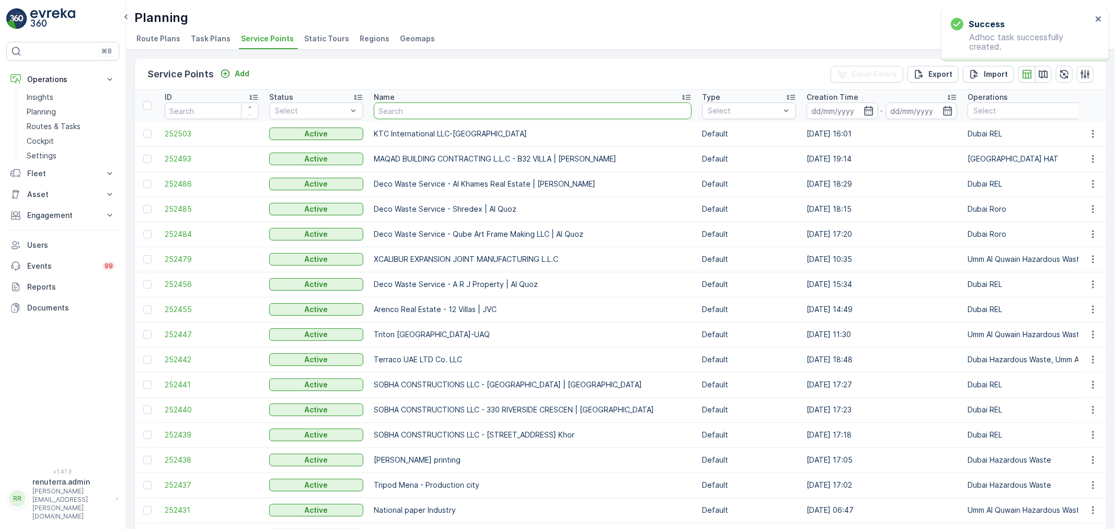
click at [384, 112] on input "text" at bounding box center [533, 110] width 318 height 17
type input "Neph"
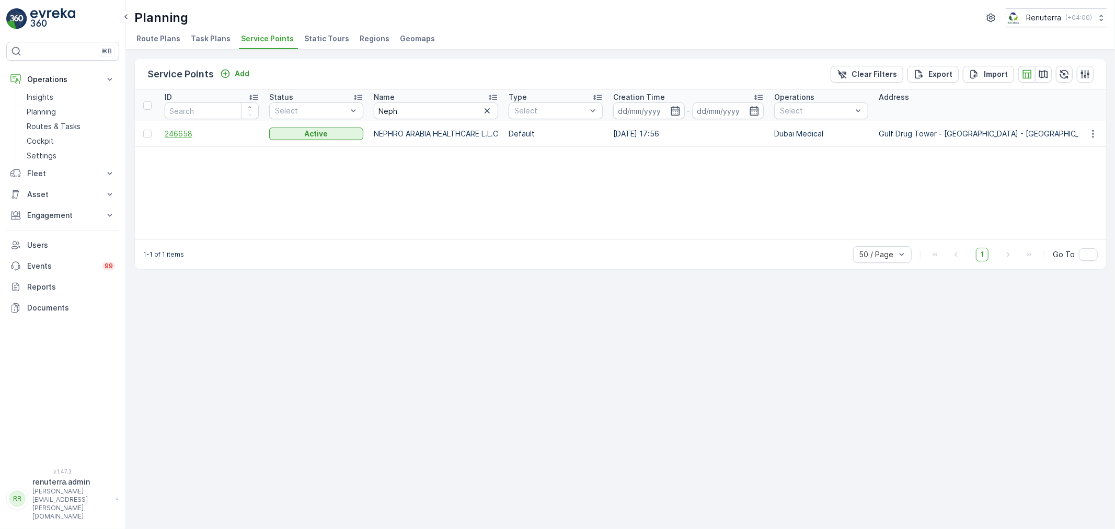
click at [168, 131] on span "246658" at bounding box center [212, 134] width 94 height 10
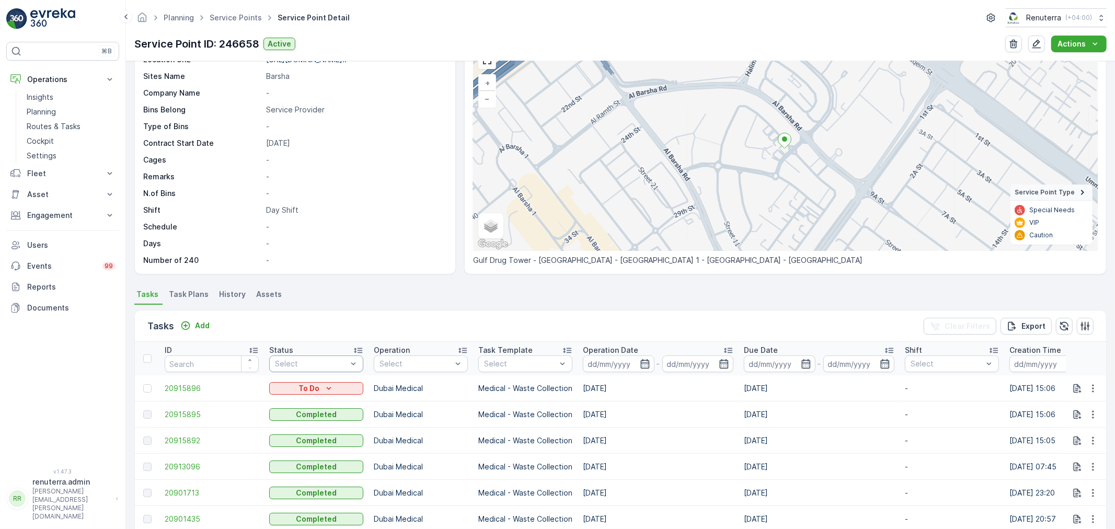
scroll to position [58, 0]
drag, startPoint x: 211, startPoint y: 312, endPoint x: 208, endPoint y: 317, distance: 6.1
click at [208, 317] on div "Tasks Add Clear Filters Export" at bounding box center [621, 324] width 972 height 31
click at [196, 327] on p "Add" at bounding box center [202, 324] width 15 height 10
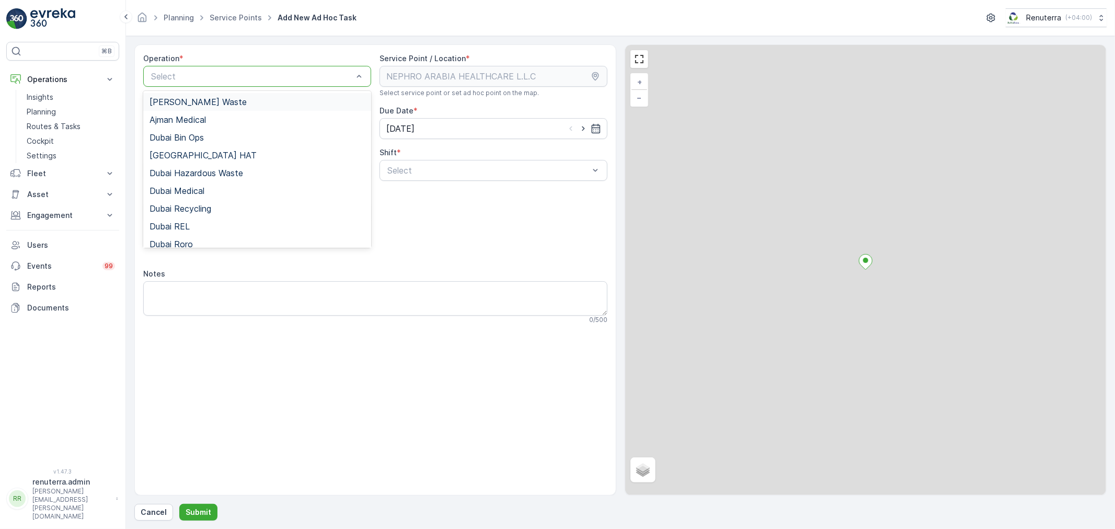
click at [213, 73] on div at bounding box center [252, 76] width 204 height 9
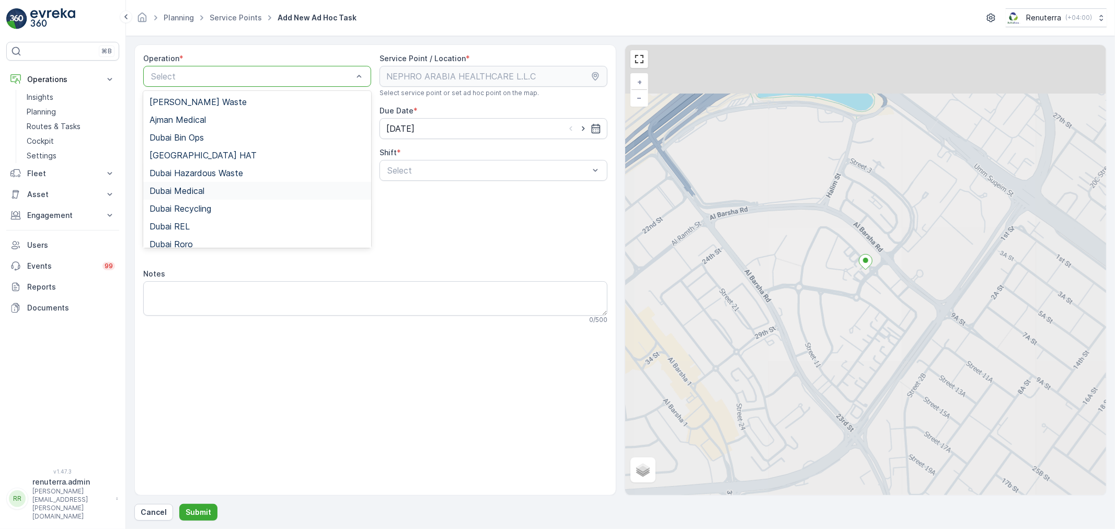
click at [181, 193] on span "Dubai Medical" at bounding box center [177, 190] width 55 height 9
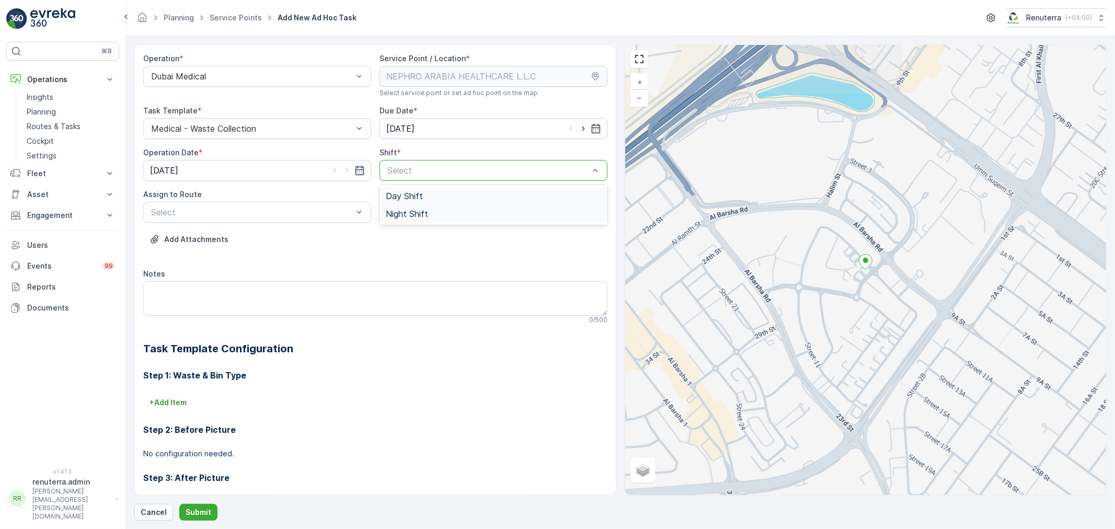
drag, startPoint x: 471, startPoint y: 171, endPoint x: 440, endPoint y: 212, distance: 51.6
click at [471, 172] on div at bounding box center [488, 170] width 204 height 9
drag, startPoint x: 440, startPoint y: 213, endPoint x: 419, endPoint y: 214, distance: 20.9
click at [438, 214] on div "Night Shift" at bounding box center [493, 213] width 215 height 9
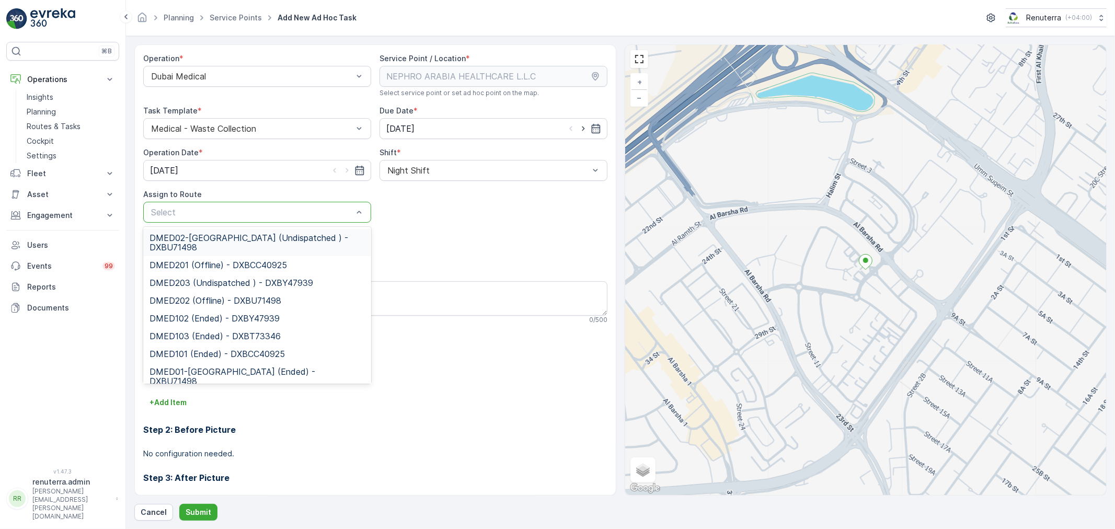
click at [265, 214] on div at bounding box center [252, 212] width 204 height 9
click at [256, 244] on span "DMED02-[GEOGRAPHIC_DATA] (Undispatched ) - DXBU71498" at bounding box center [257, 242] width 215 height 19
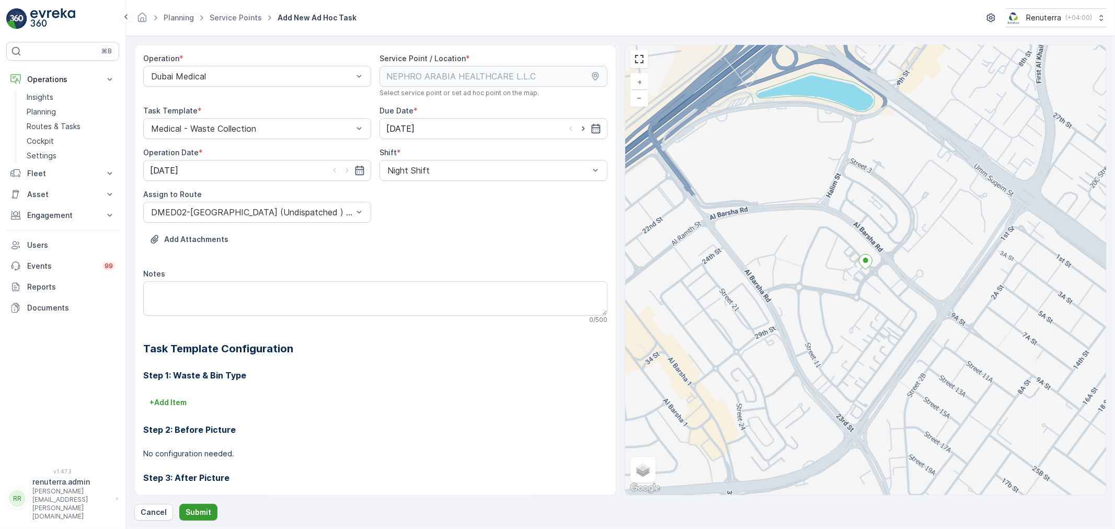
click at [202, 505] on button "Submit" at bounding box center [198, 512] width 38 height 17
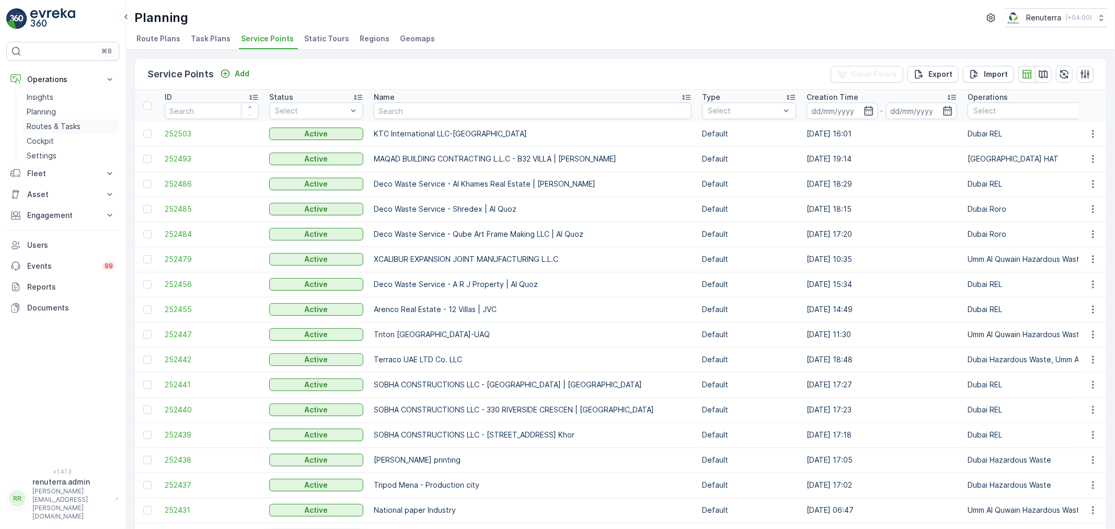
click at [60, 121] on link "Routes & Tasks" at bounding box center [70, 126] width 97 height 15
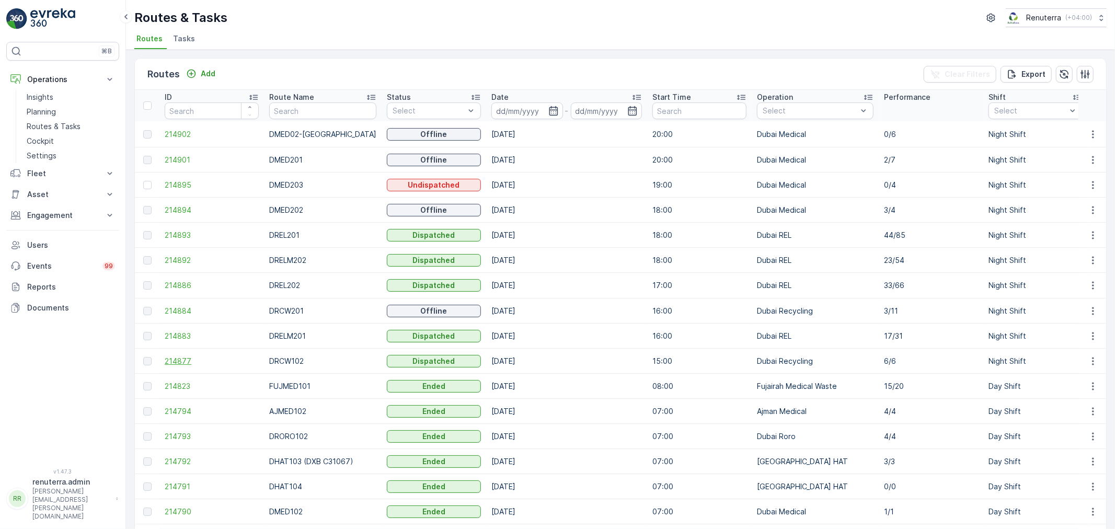
click at [192, 363] on span "214877" at bounding box center [212, 361] width 94 height 10
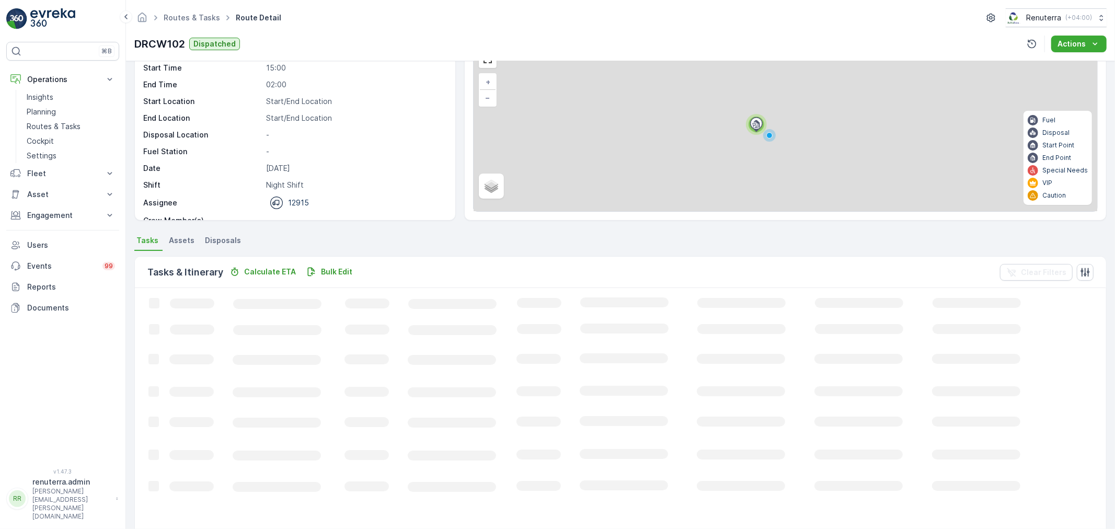
scroll to position [43, 0]
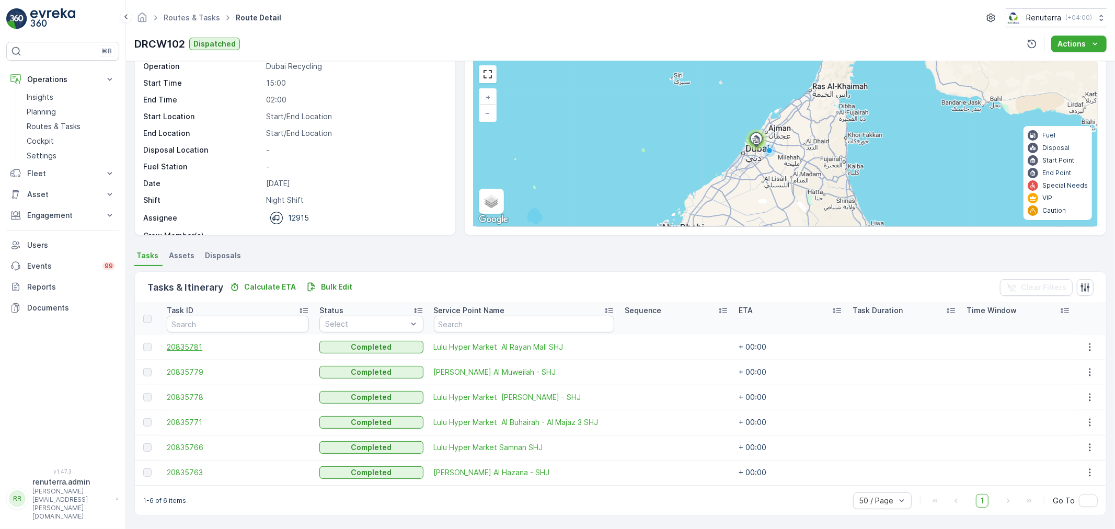
click at [181, 349] on span "20835781" at bounding box center [238, 347] width 142 height 10
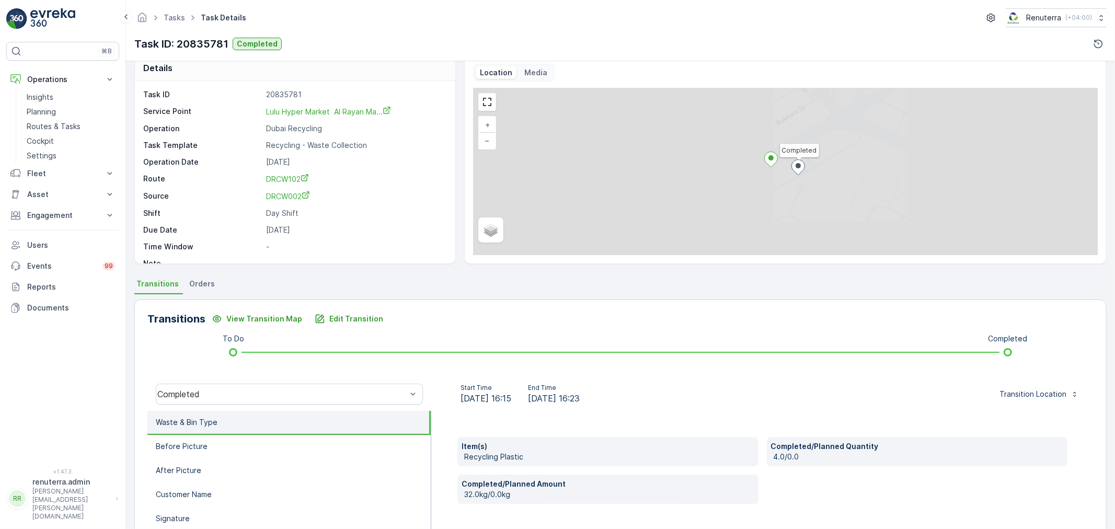
scroll to position [58, 0]
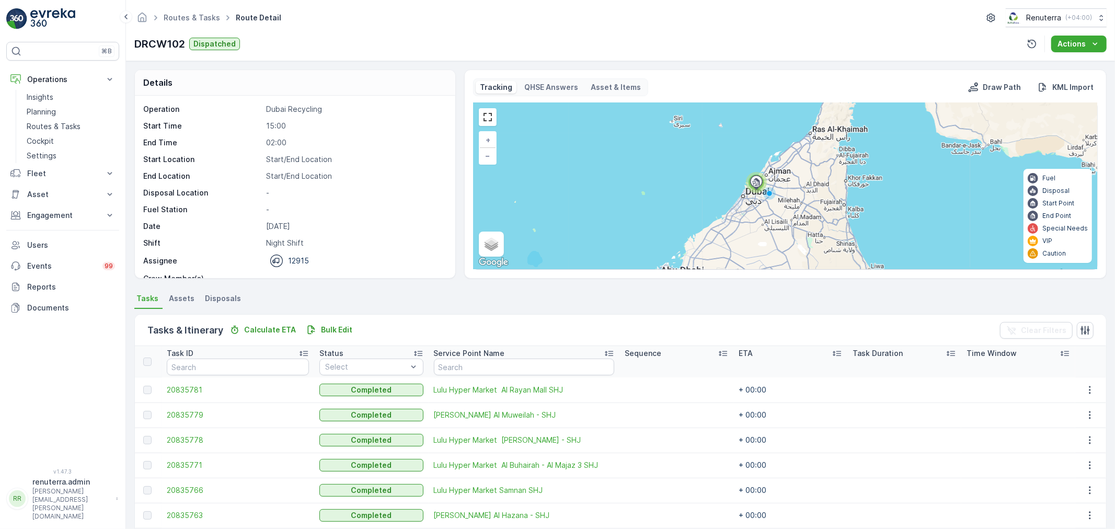
scroll to position [43, 0]
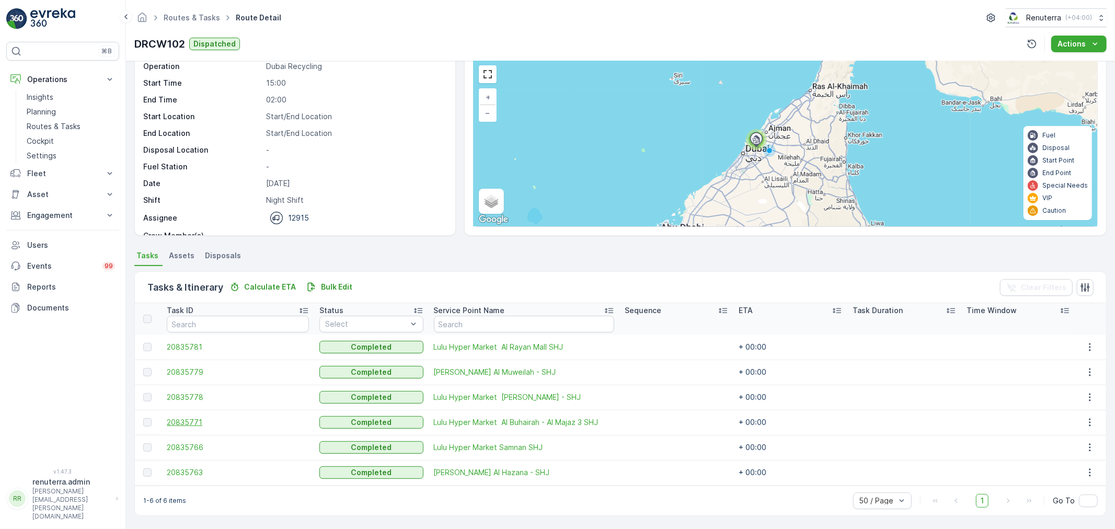
click at [203, 422] on span "20835771" at bounding box center [238, 422] width 142 height 10
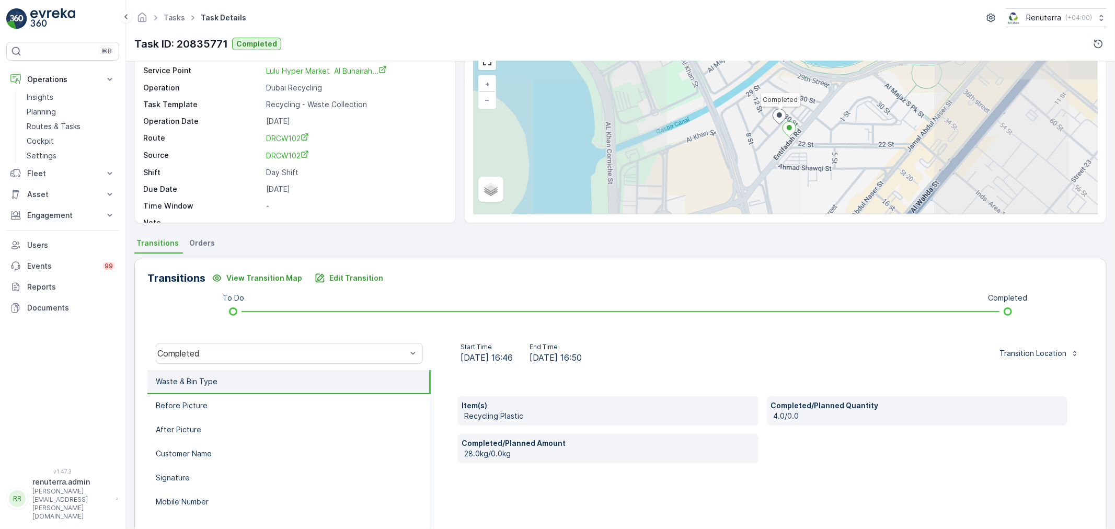
scroll to position [58, 0]
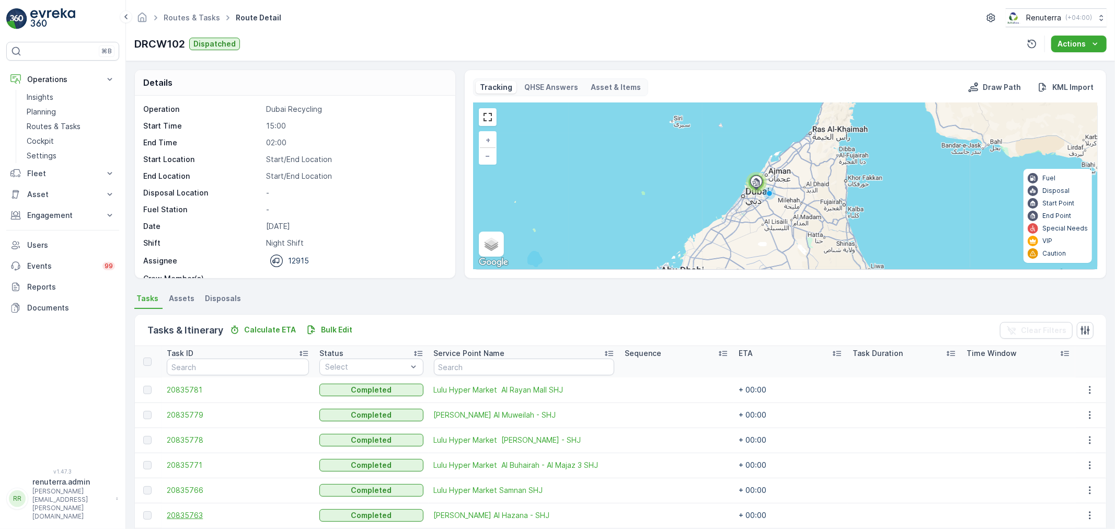
click at [177, 515] on span "20835763" at bounding box center [238, 515] width 142 height 10
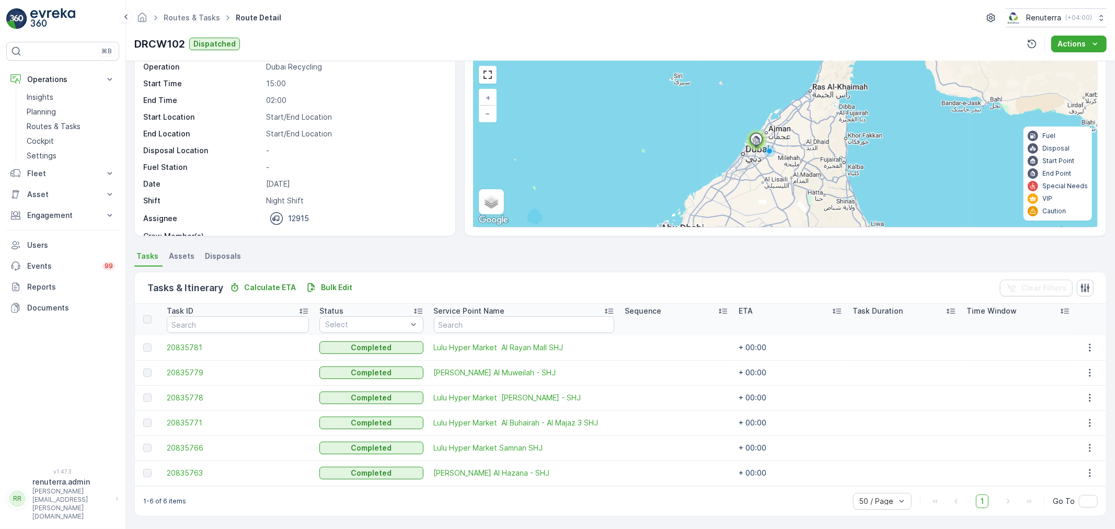
scroll to position [43, 0]
click at [195, 443] on span "20835766" at bounding box center [238, 447] width 142 height 10
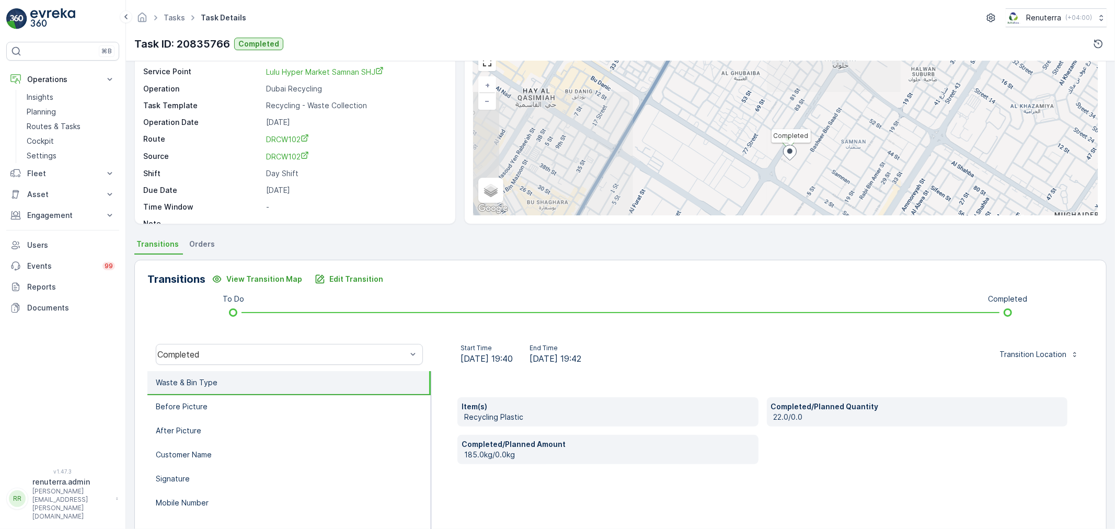
scroll to position [58, 0]
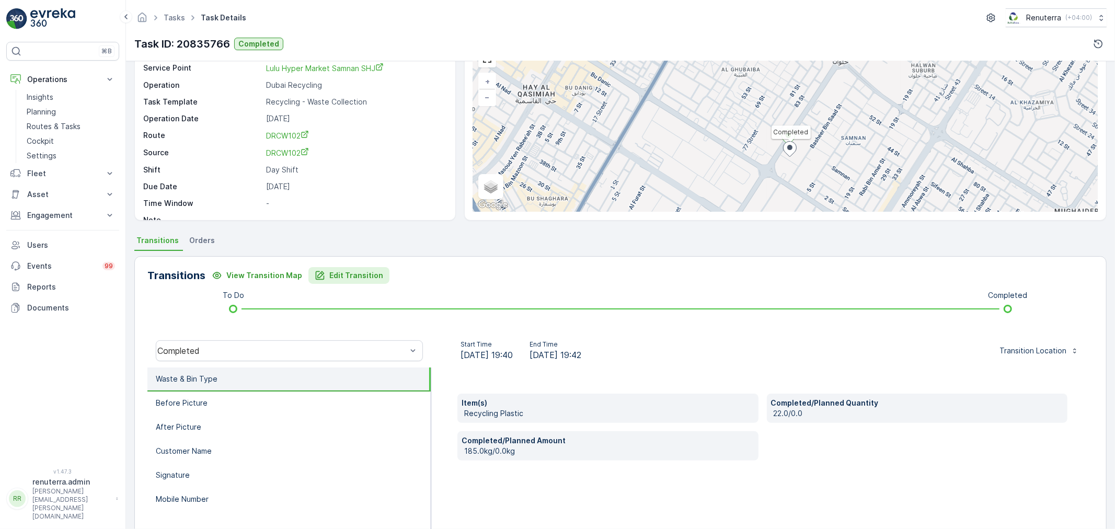
click at [369, 271] on p "Edit Transition" at bounding box center [356, 275] width 54 height 10
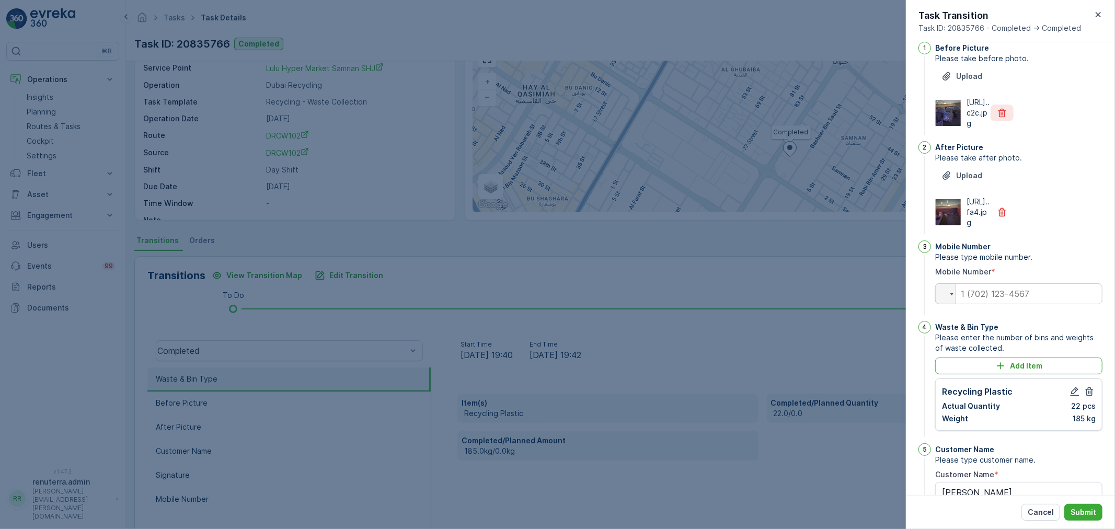
scroll to position [0, 0]
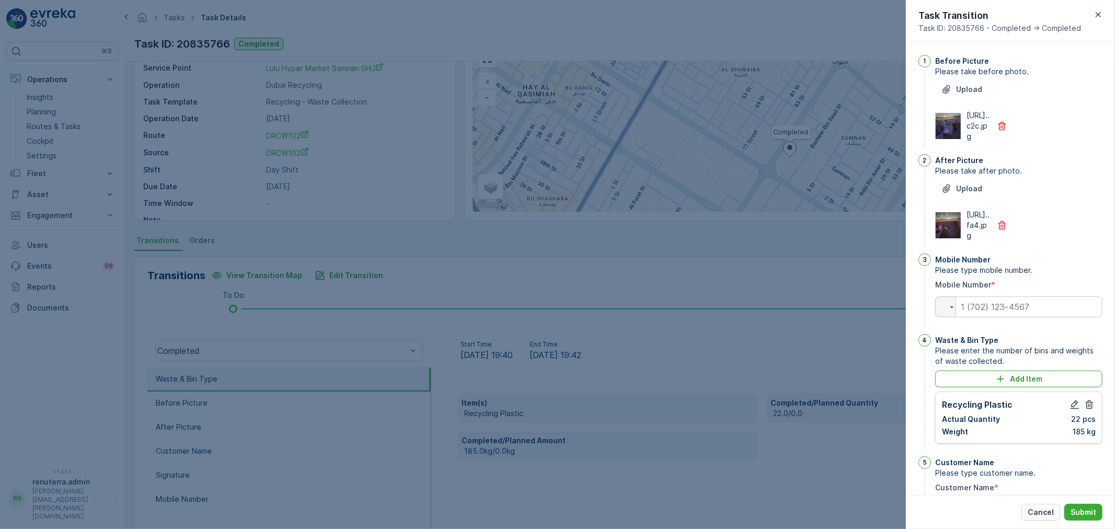
click at [951, 129] on img at bounding box center [948, 126] width 25 height 26
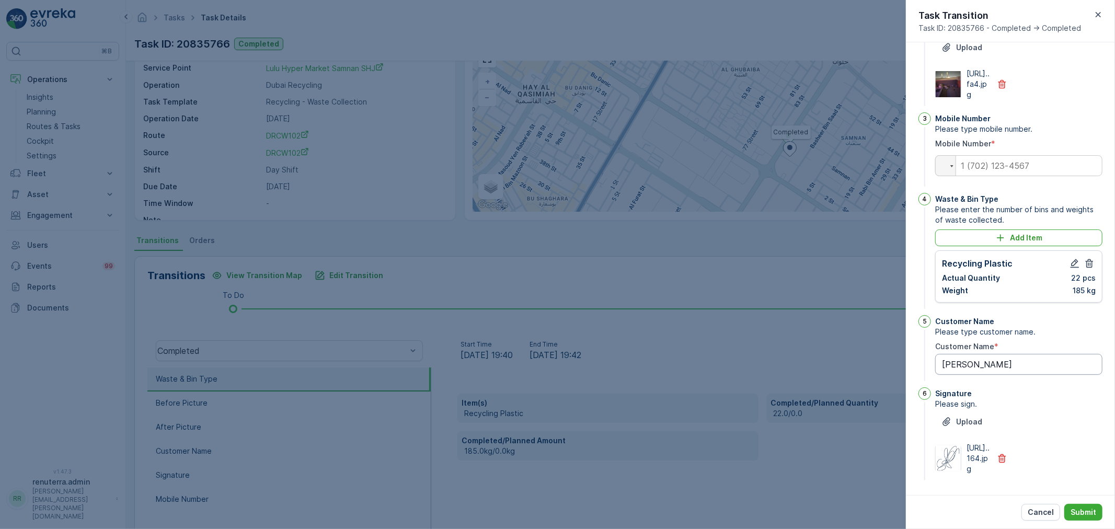
type Name "[PERSON_NAME]"
drag, startPoint x: 1100, startPoint y: 8, endPoint x: 1093, endPoint y: 10, distance: 7.3
click at [1100, 7] on div "Task Transition Task ID: 20835766 - Completed -> Completed" at bounding box center [1010, 21] width 209 height 42
click at [1101, 15] on icon "button" at bounding box center [1098, 14] width 10 height 10
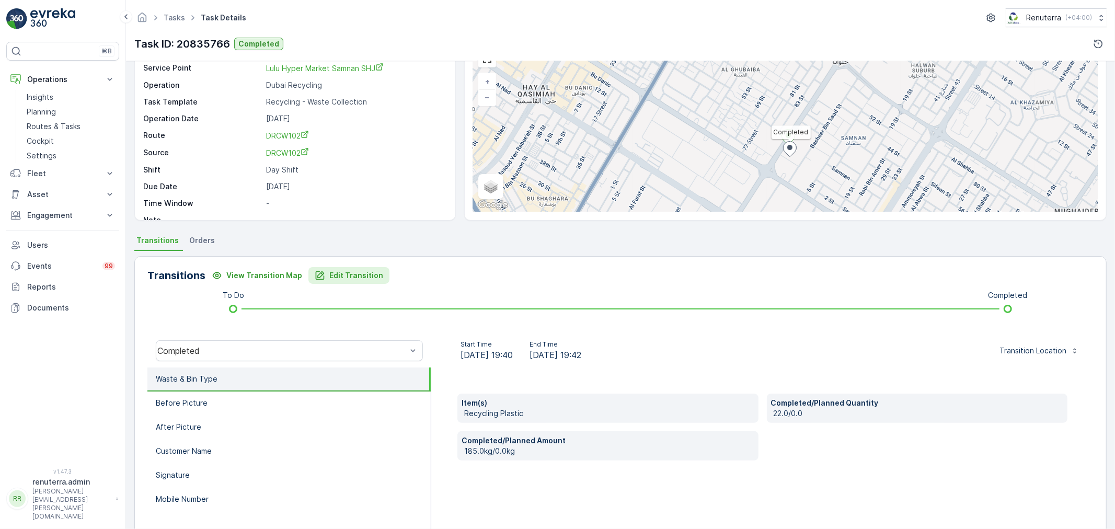
click at [351, 270] on p "Edit Transition" at bounding box center [356, 275] width 54 height 10
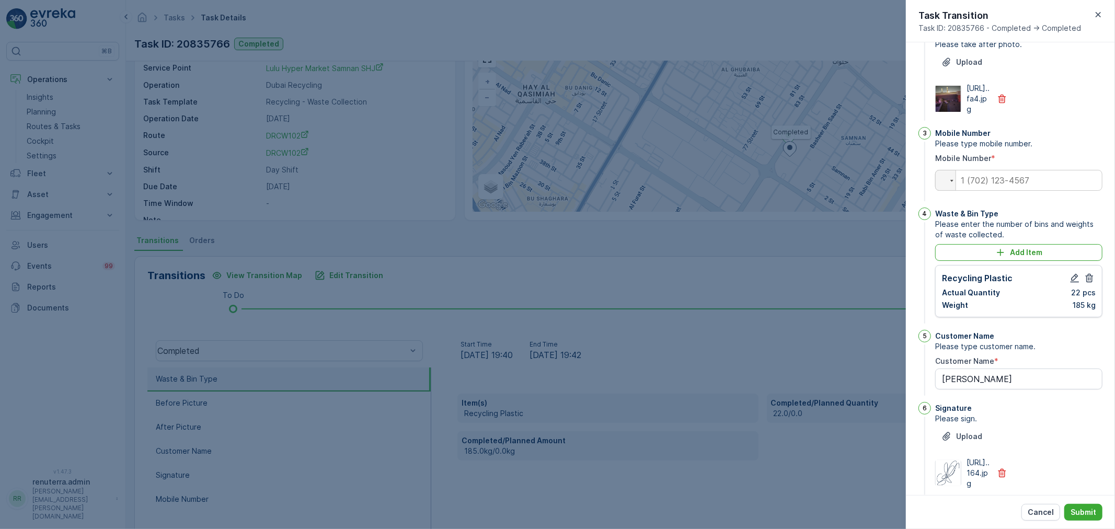
scroll to position [87, 0]
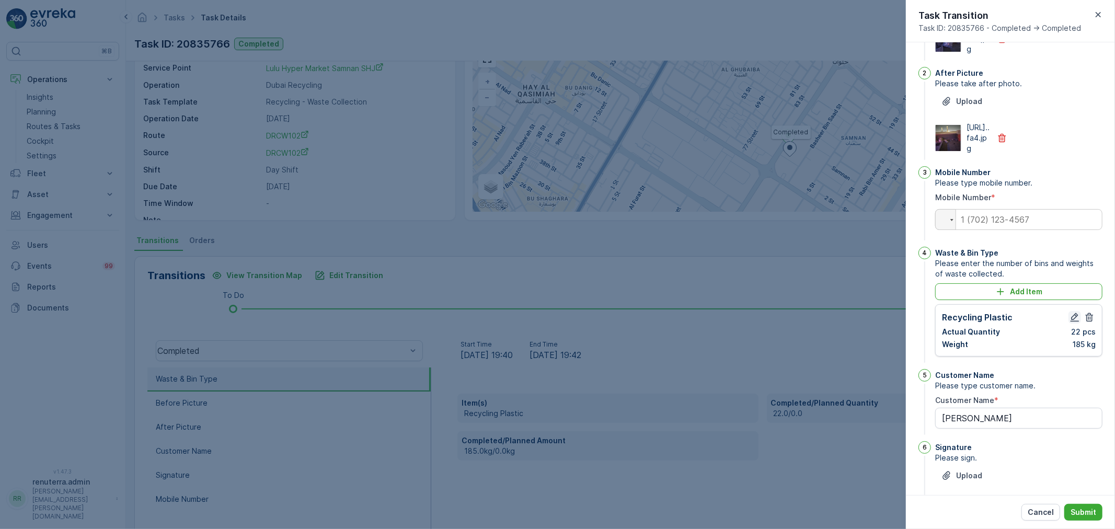
click at [1075, 322] on icon "button" at bounding box center [1075, 317] width 9 height 9
type Name "[PERSON_NAME]"
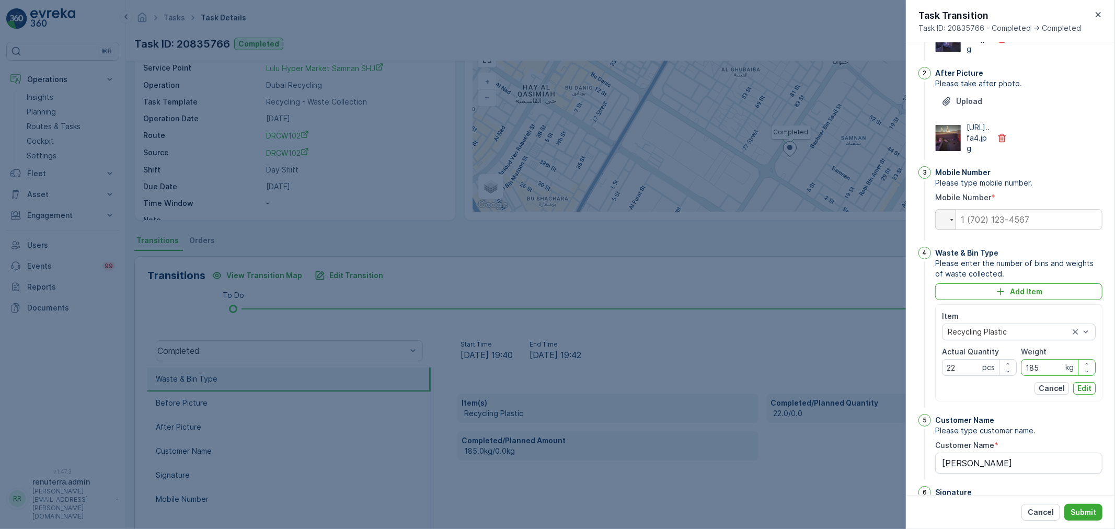
click at [1041, 376] on input "185" at bounding box center [1058, 367] width 75 height 17
type input "150"
drag, startPoint x: 1088, startPoint y: 431, endPoint x: 1072, endPoint y: 432, distance: 15.2
click at [1086, 394] on p "Edit" at bounding box center [1085, 388] width 14 height 10
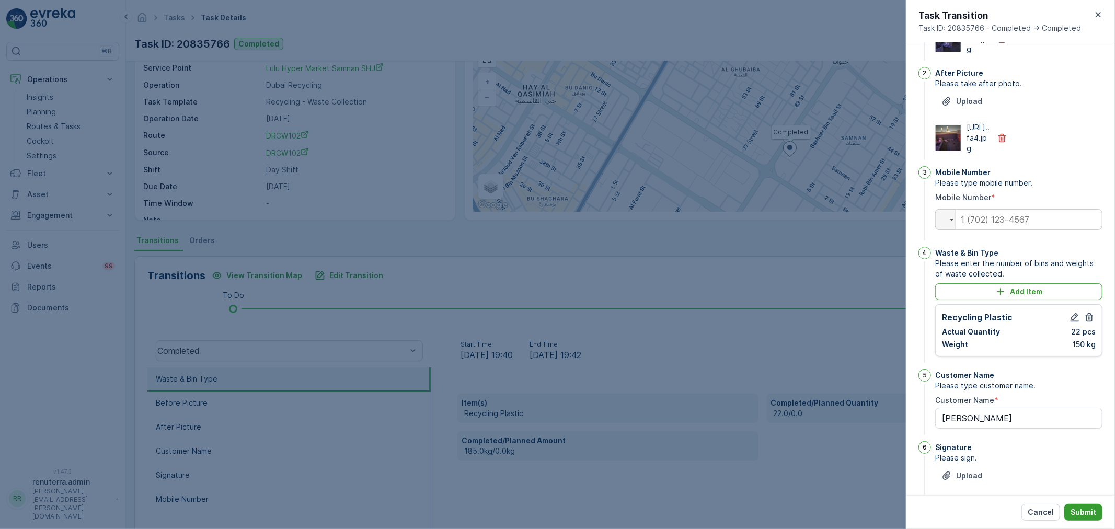
click at [1089, 511] on p "Submit" at bounding box center [1084, 512] width 26 height 10
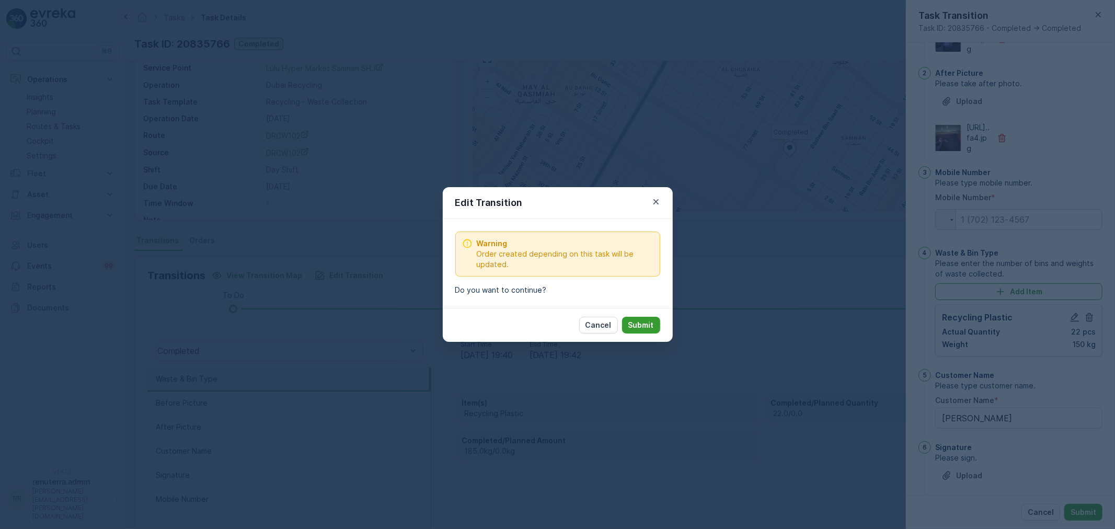
click at [657, 327] on button "Submit" at bounding box center [641, 325] width 38 height 17
type Name "[PERSON_NAME]"
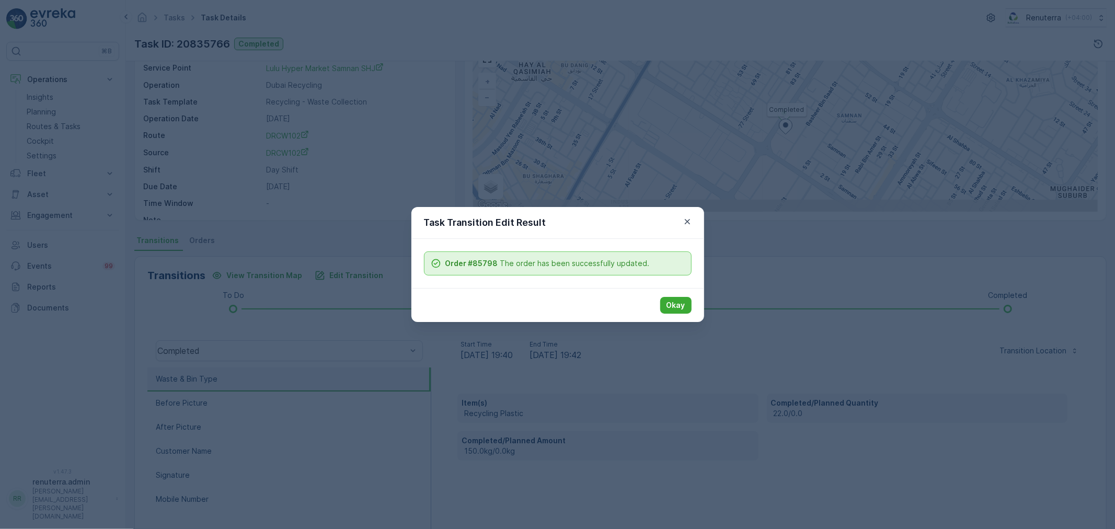
click at [692, 312] on div "Okay" at bounding box center [558, 305] width 293 height 34
click at [684, 309] on p "Okay" at bounding box center [676, 305] width 19 height 10
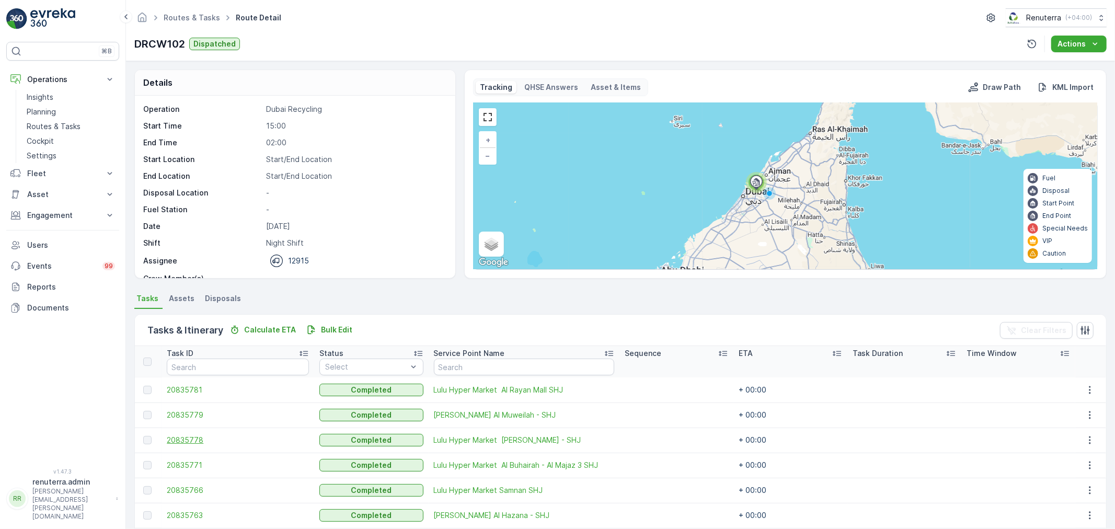
click at [196, 437] on span "20835778" at bounding box center [238, 440] width 142 height 10
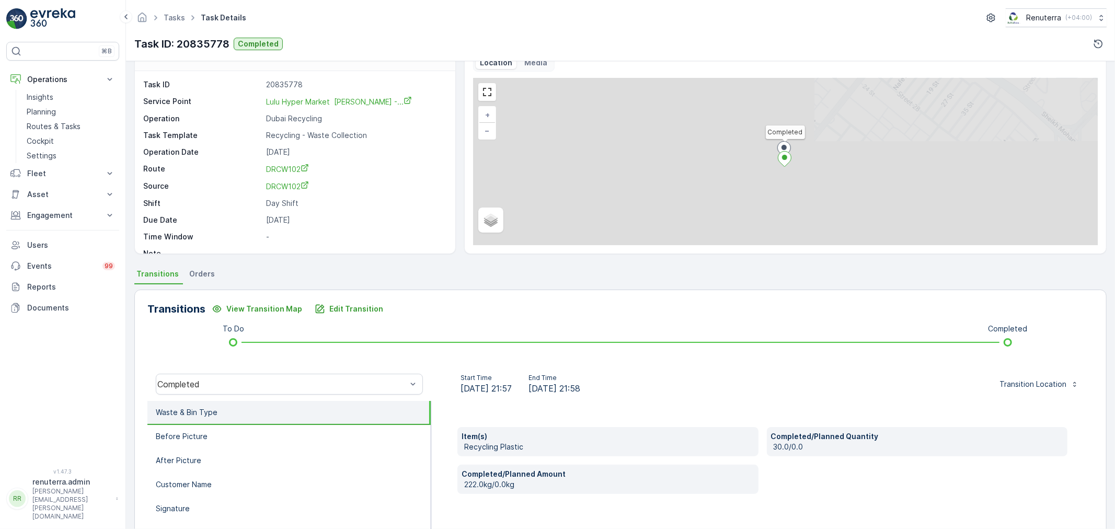
scroll to position [58, 0]
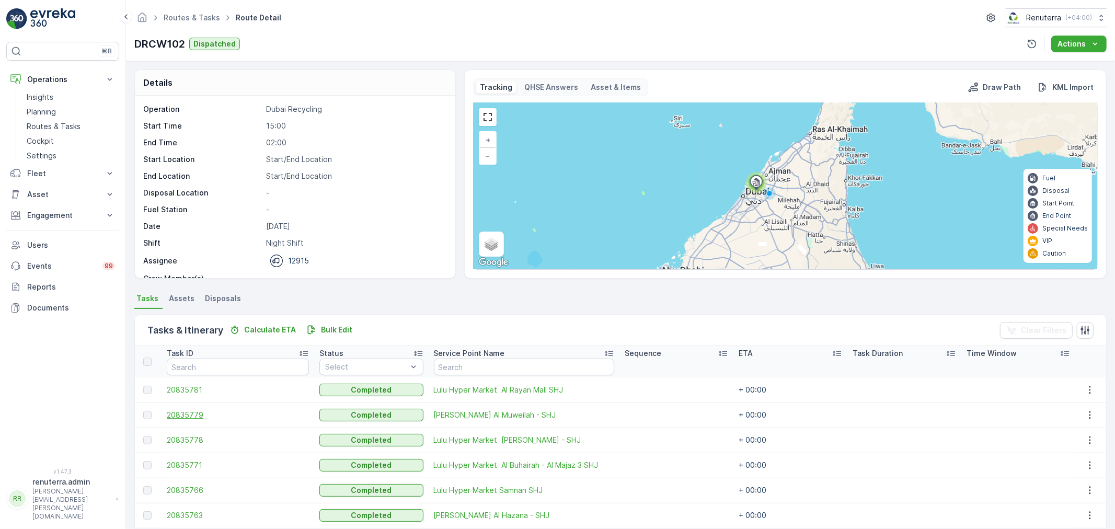
click at [177, 412] on span "20835779" at bounding box center [238, 415] width 142 height 10
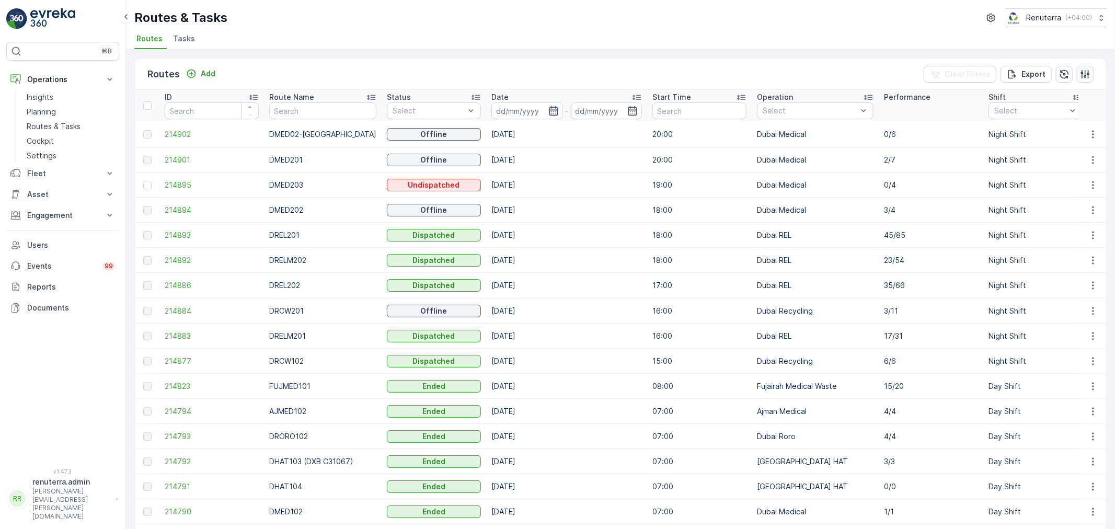
click at [549, 110] on icon "button" at bounding box center [553, 110] width 9 height 9
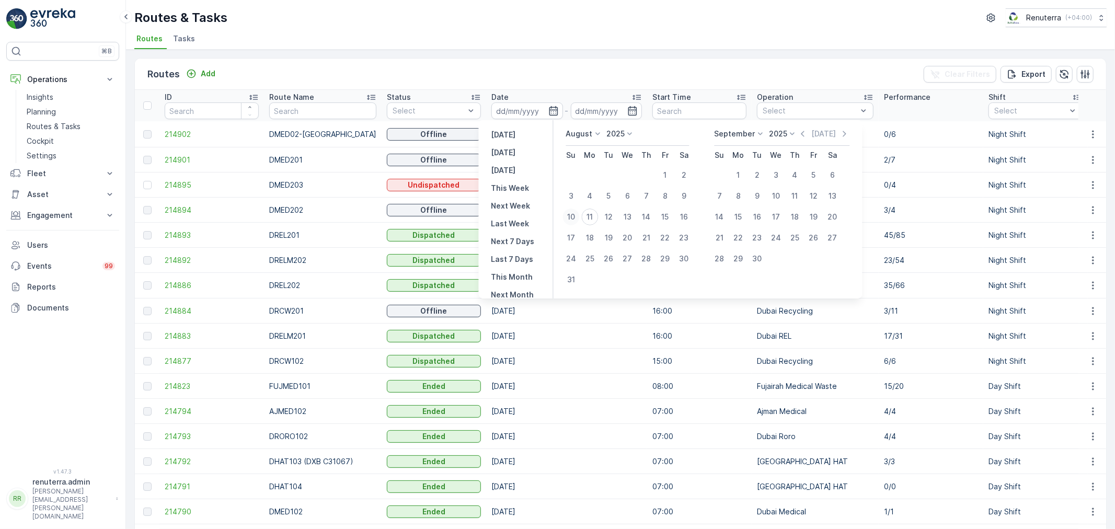
click at [570, 218] on div "10" at bounding box center [571, 217] width 17 height 17
type input "[DATE]"
click at [570, 218] on div "10" at bounding box center [571, 217] width 17 height 17
type input "[DATE]"
click at [570, 218] on div "10" at bounding box center [571, 217] width 17 height 17
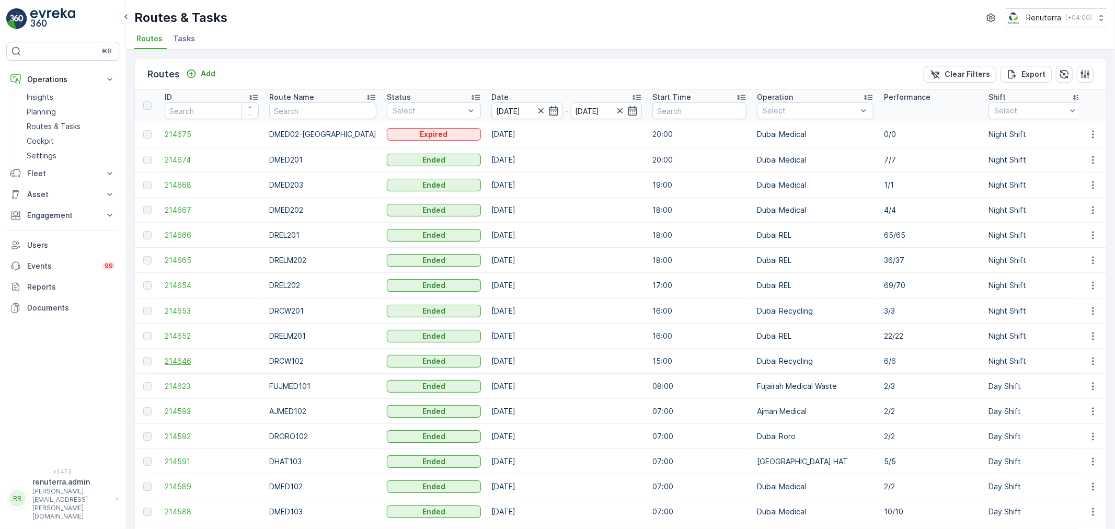
click at [166, 357] on span "214646" at bounding box center [212, 361] width 94 height 10
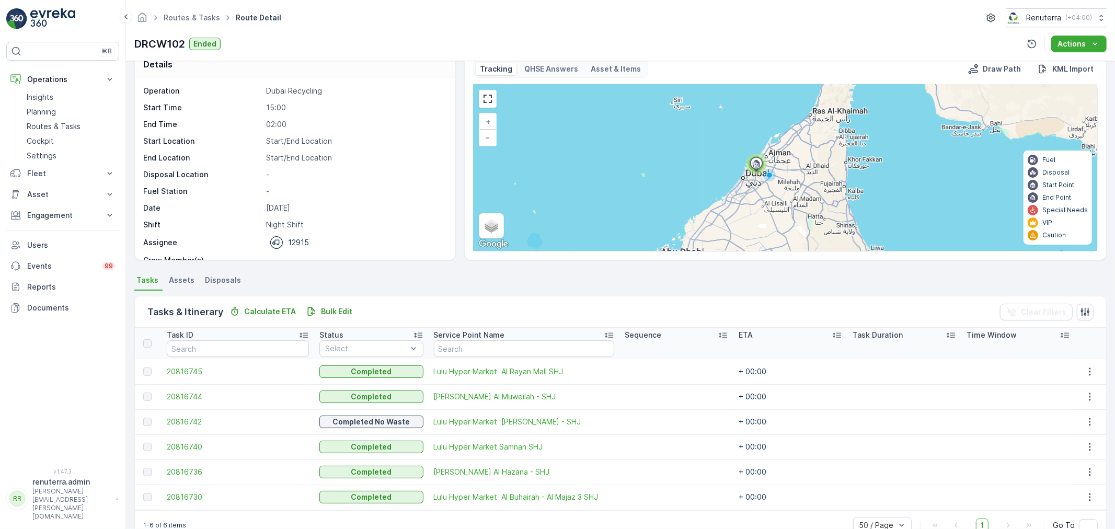
scroll to position [43, 0]
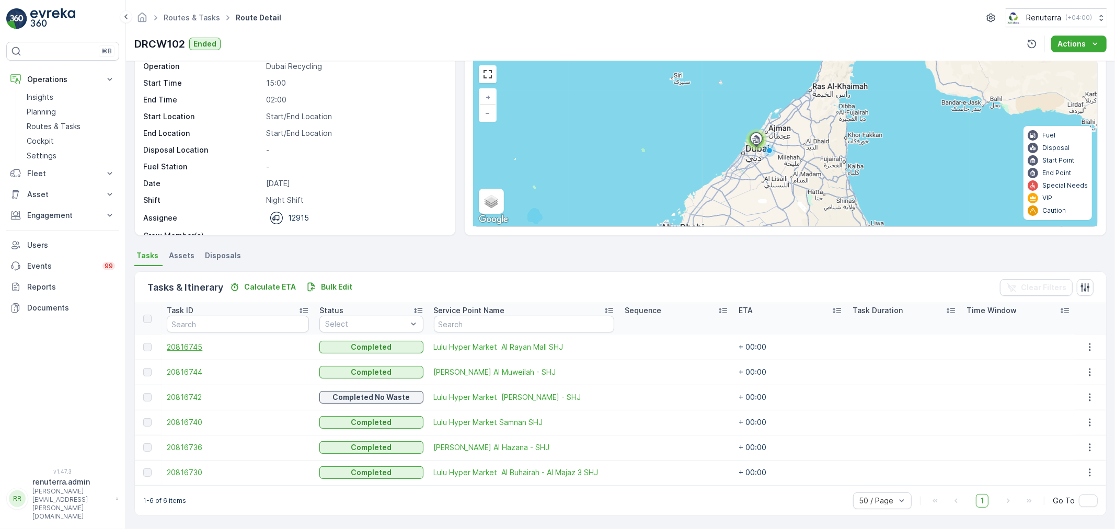
click at [191, 345] on span "20816745" at bounding box center [238, 347] width 142 height 10
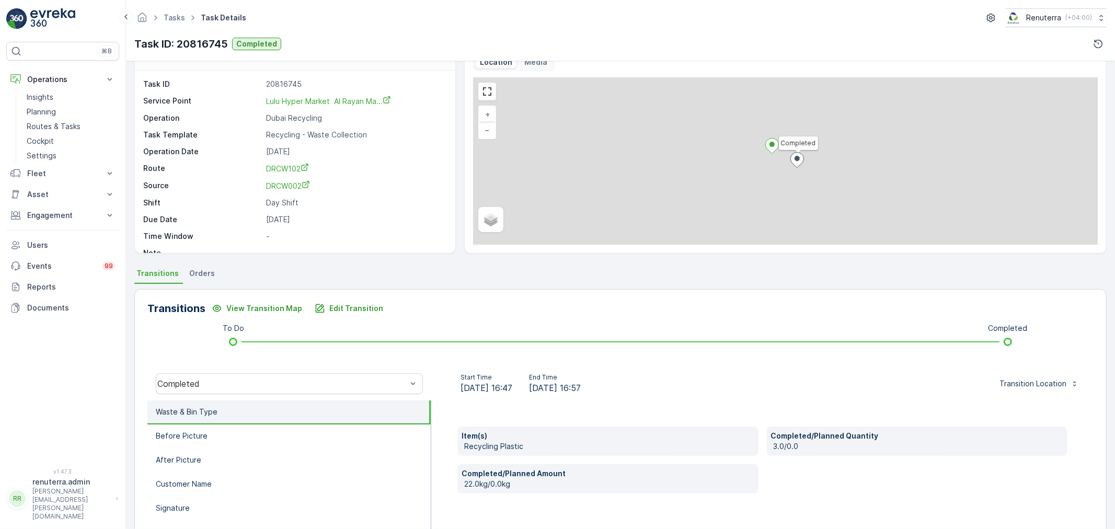
scroll to position [58, 0]
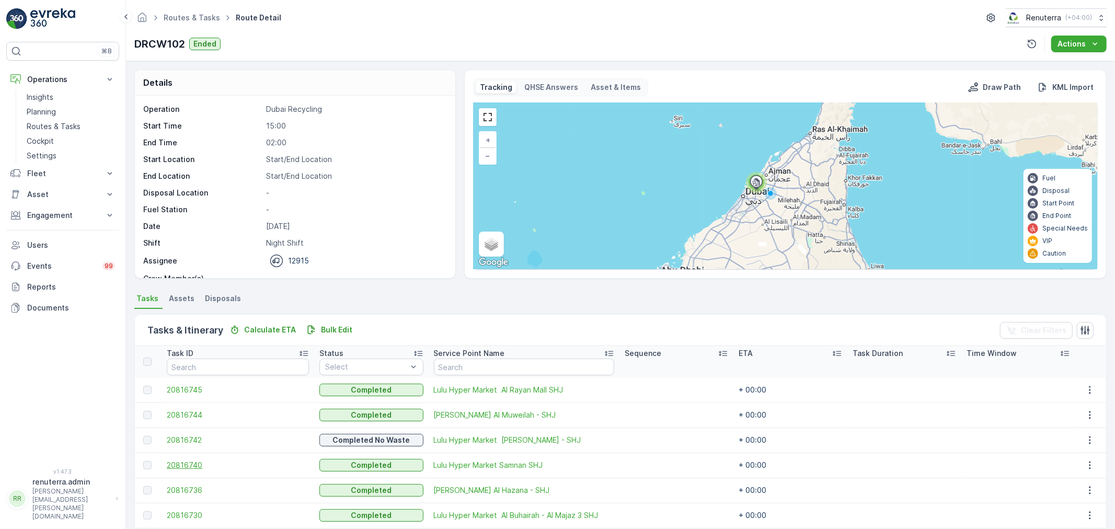
click at [179, 467] on span "20816740" at bounding box center [238, 465] width 142 height 10
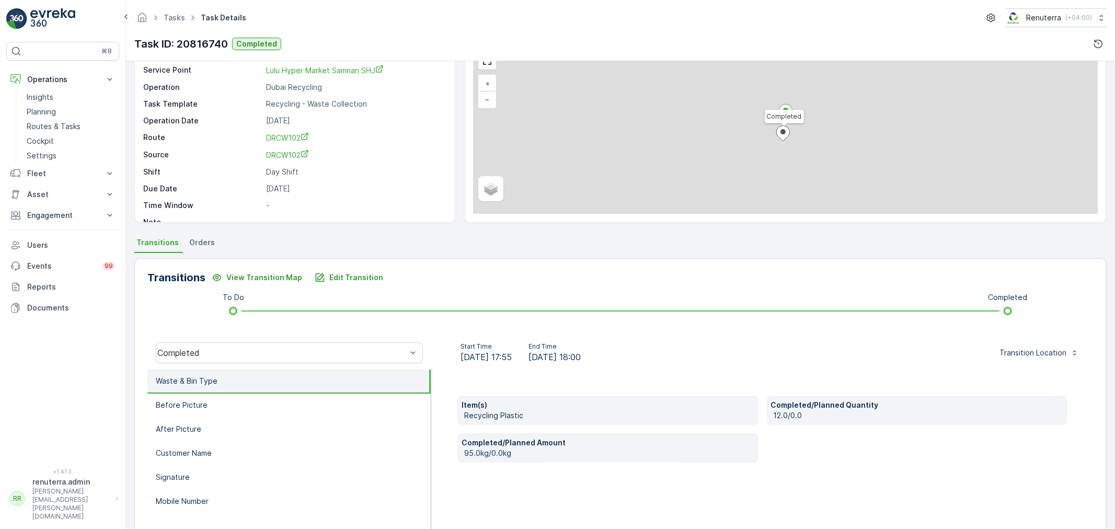
scroll to position [58, 0]
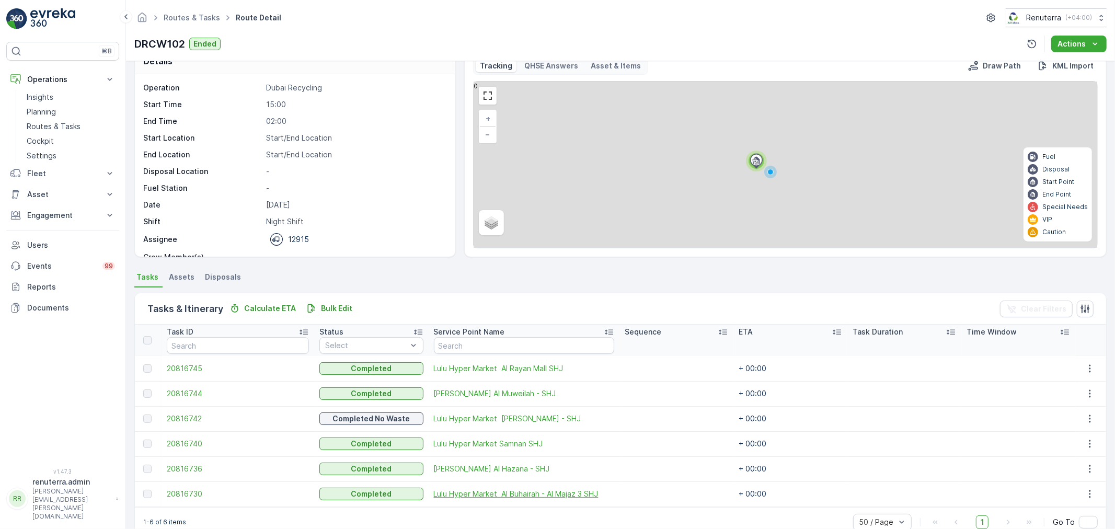
scroll to position [43, 0]
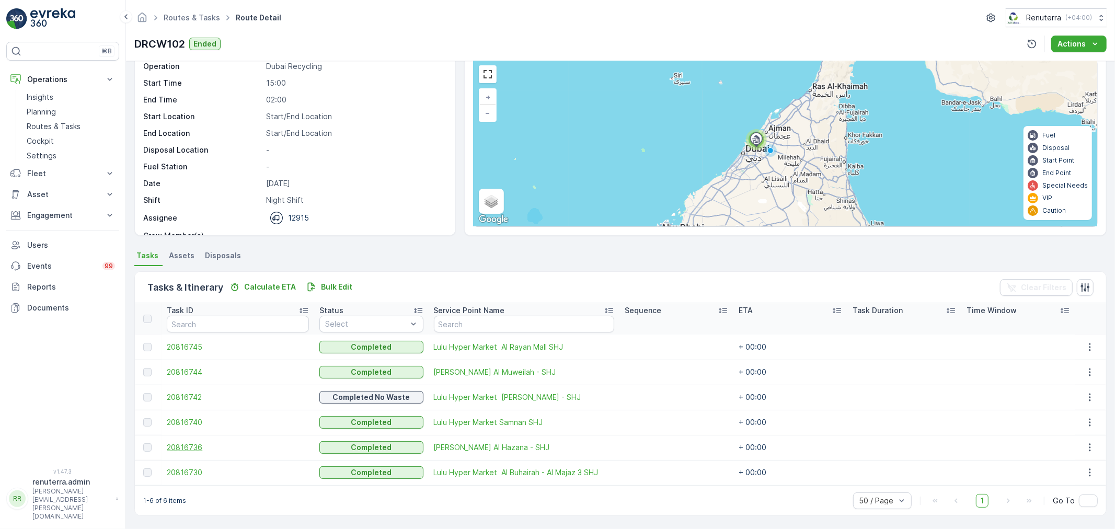
click at [200, 446] on span "20816736" at bounding box center [238, 447] width 142 height 10
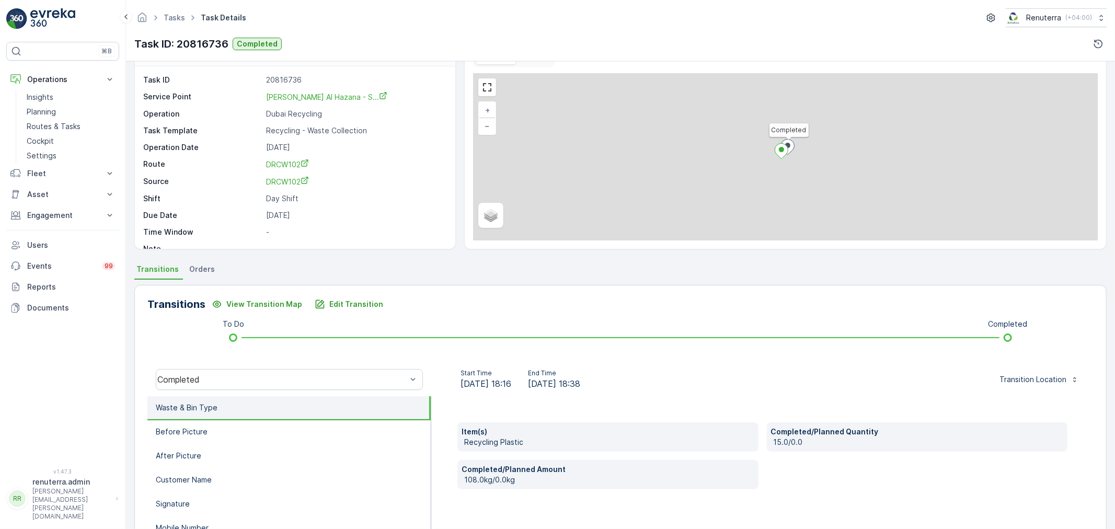
scroll to position [58, 0]
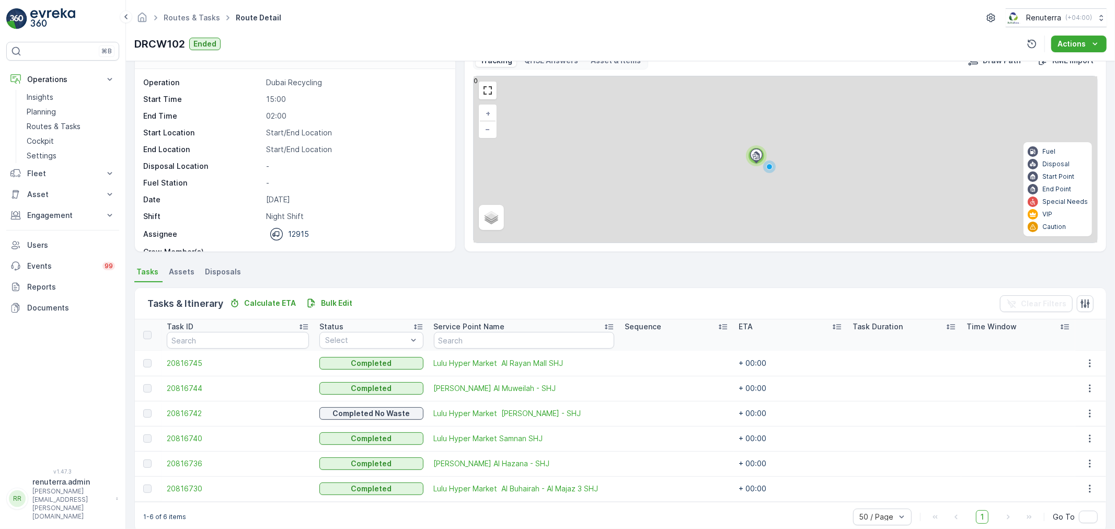
scroll to position [43, 0]
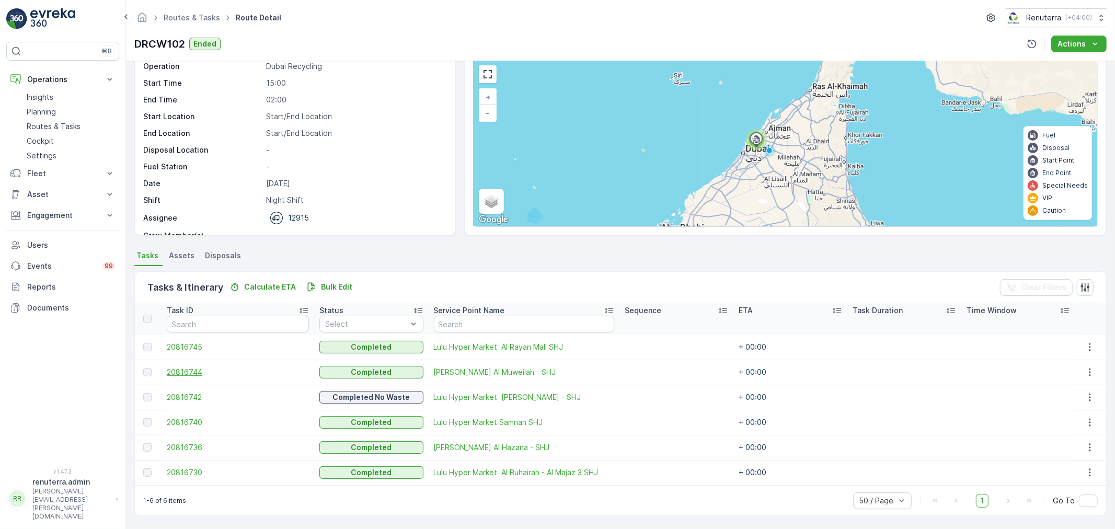
click at [186, 373] on span "20816744" at bounding box center [238, 372] width 142 height 10
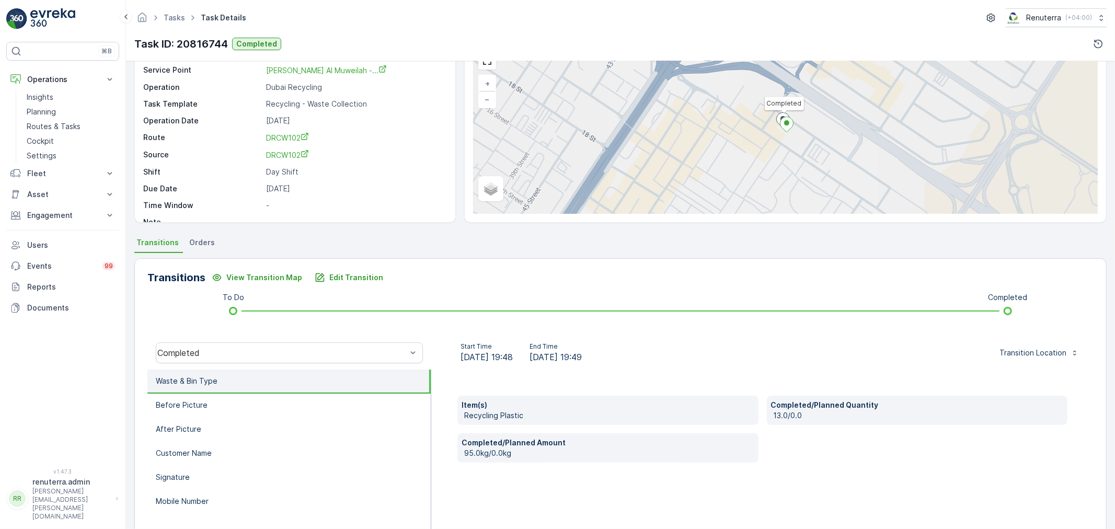
scroll to position [58, 0]
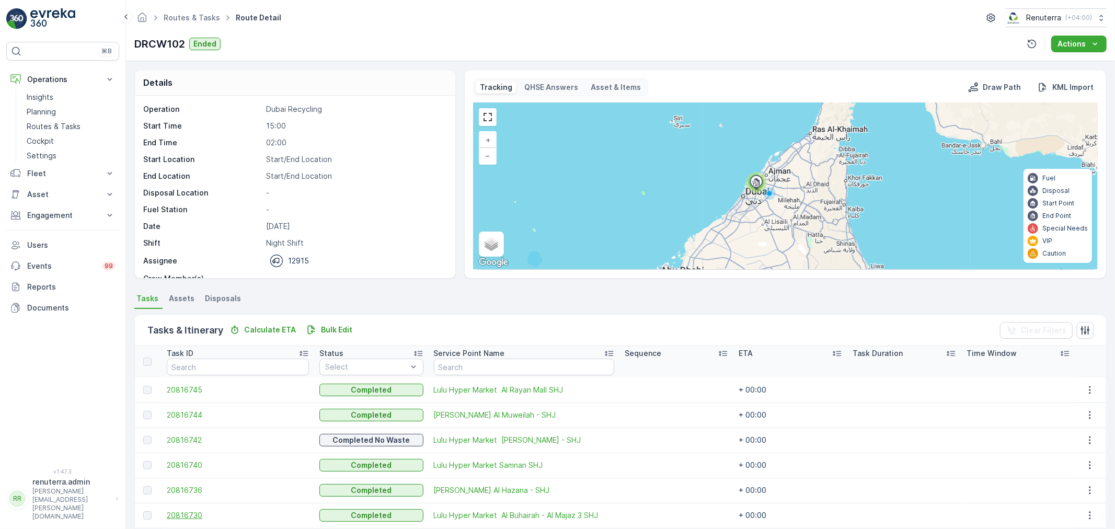
click at [196, 516] on span "20816730" at bounding box center [238, 515] width 142 height 10
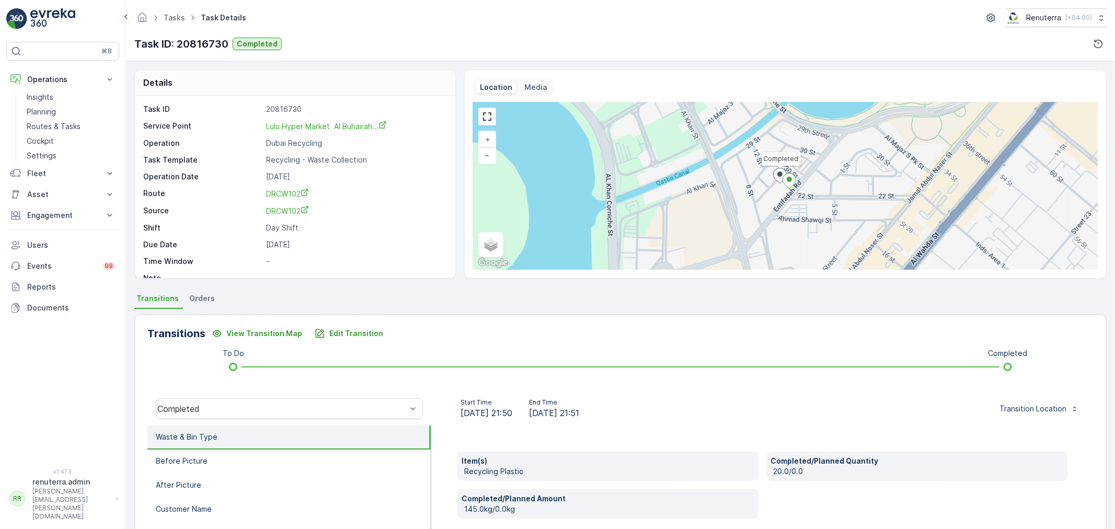
scroll to position [116, 0]
